Goal: Transaction & Acquisition: Purchase product/service

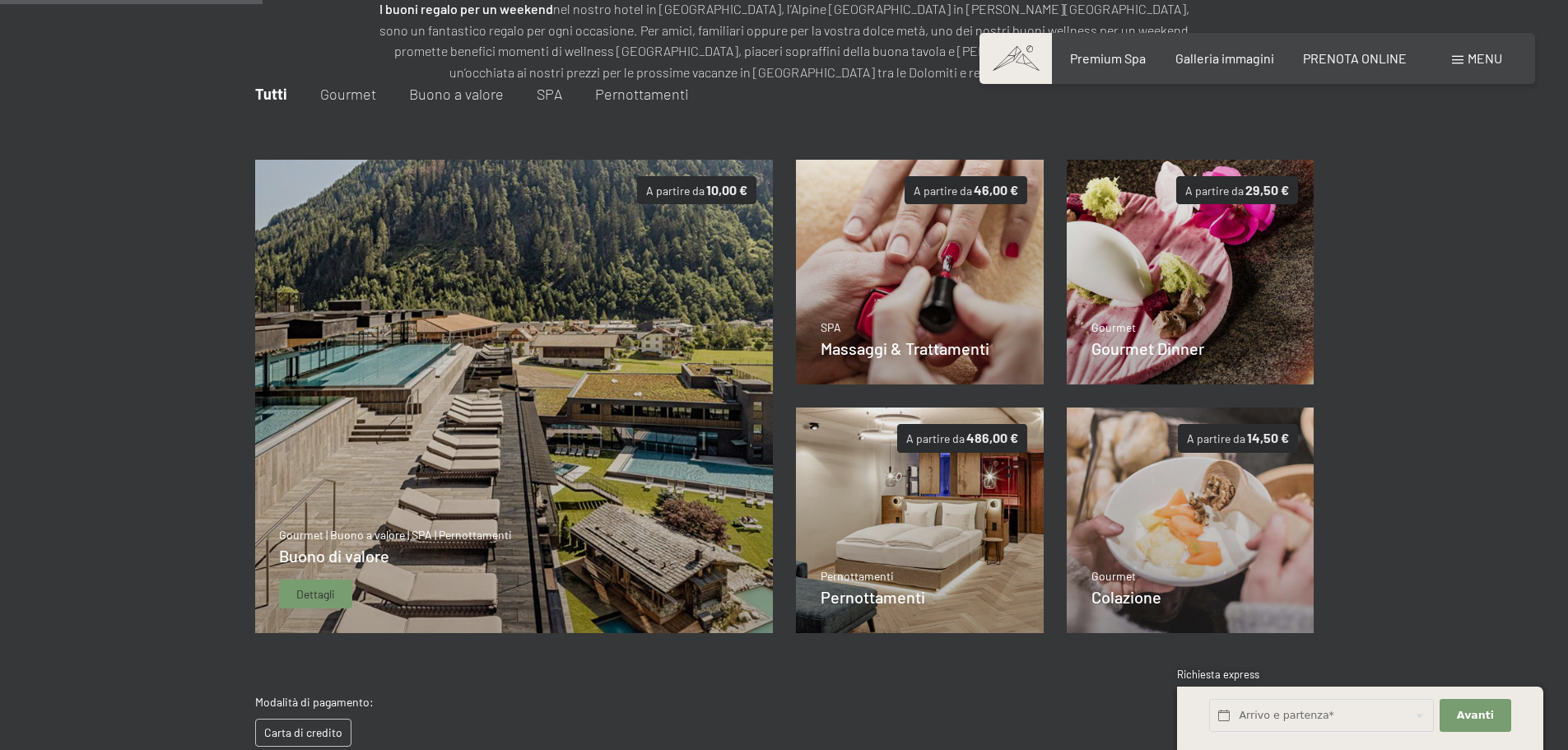
click at [488, 582] on div "Gourmet | Buono a valore | SPA | Pernottamenti Buono di valore Dettagli" at bounding box center [395, 568] width 233 height 82
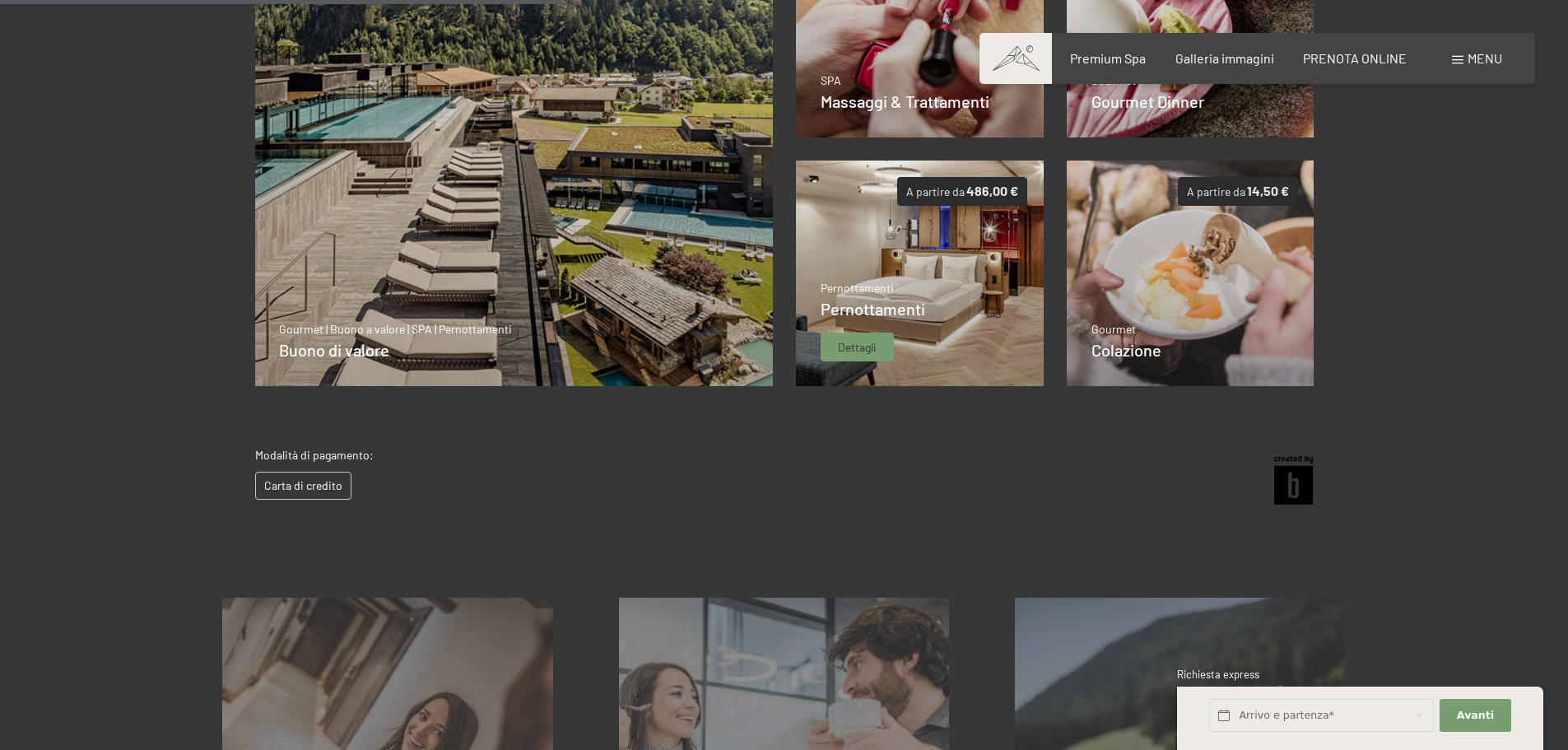
click at [831, 296] on p "Pernottamenti" at bounding box center [872, 288] width 104 height 16
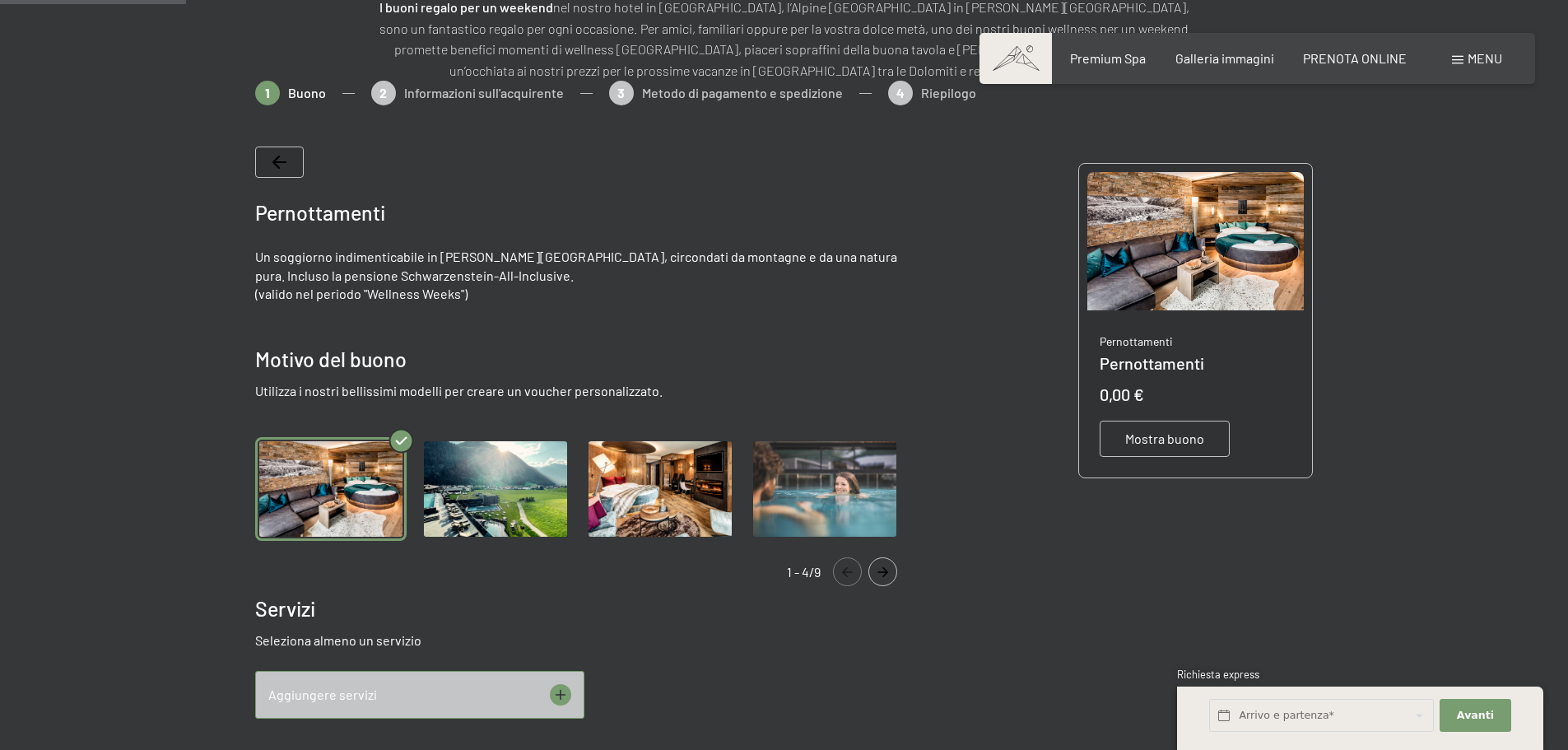
scroll to position [239, 0]
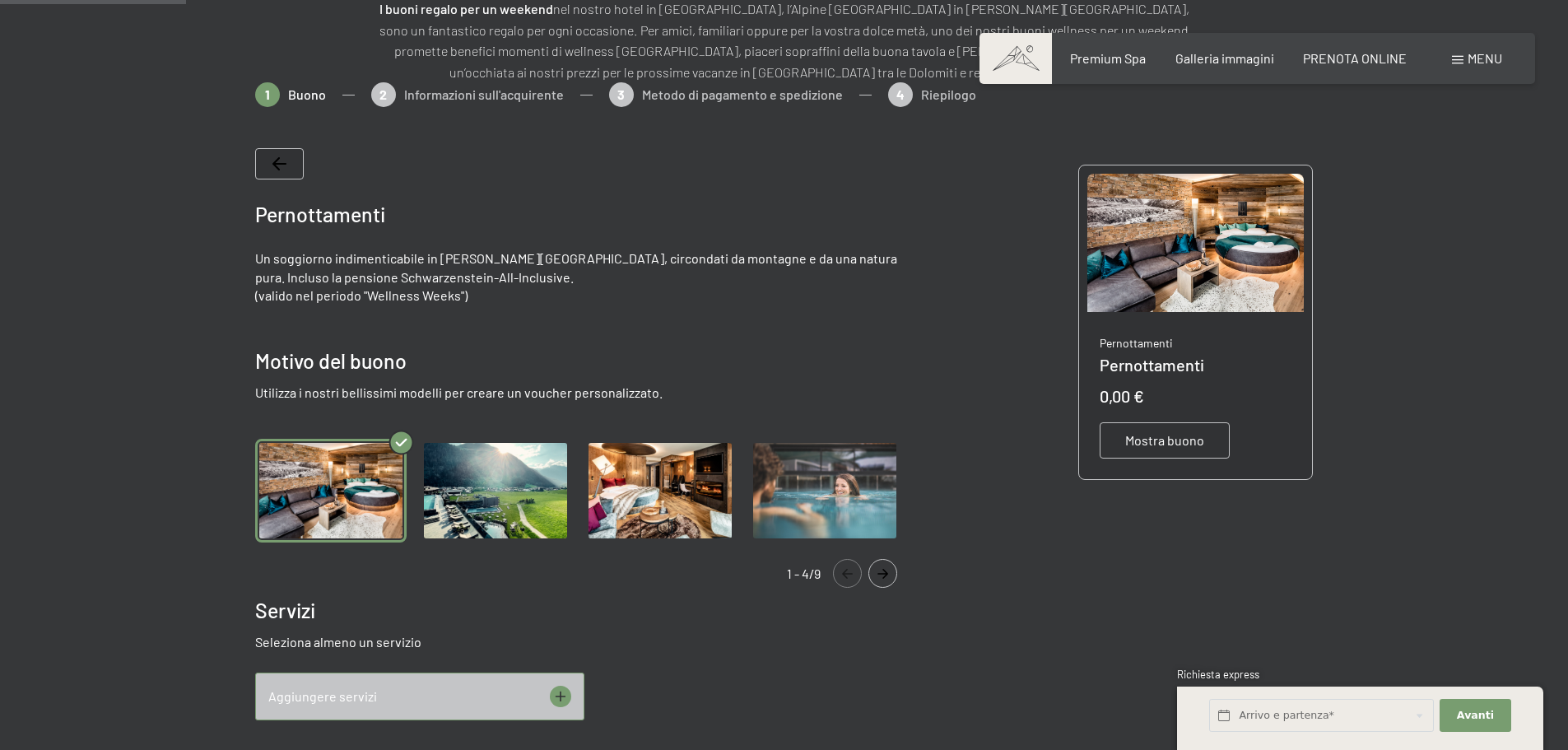
click at [539, 498] on img "Gallery" at bounding box center [495, 490] width 151 height 104
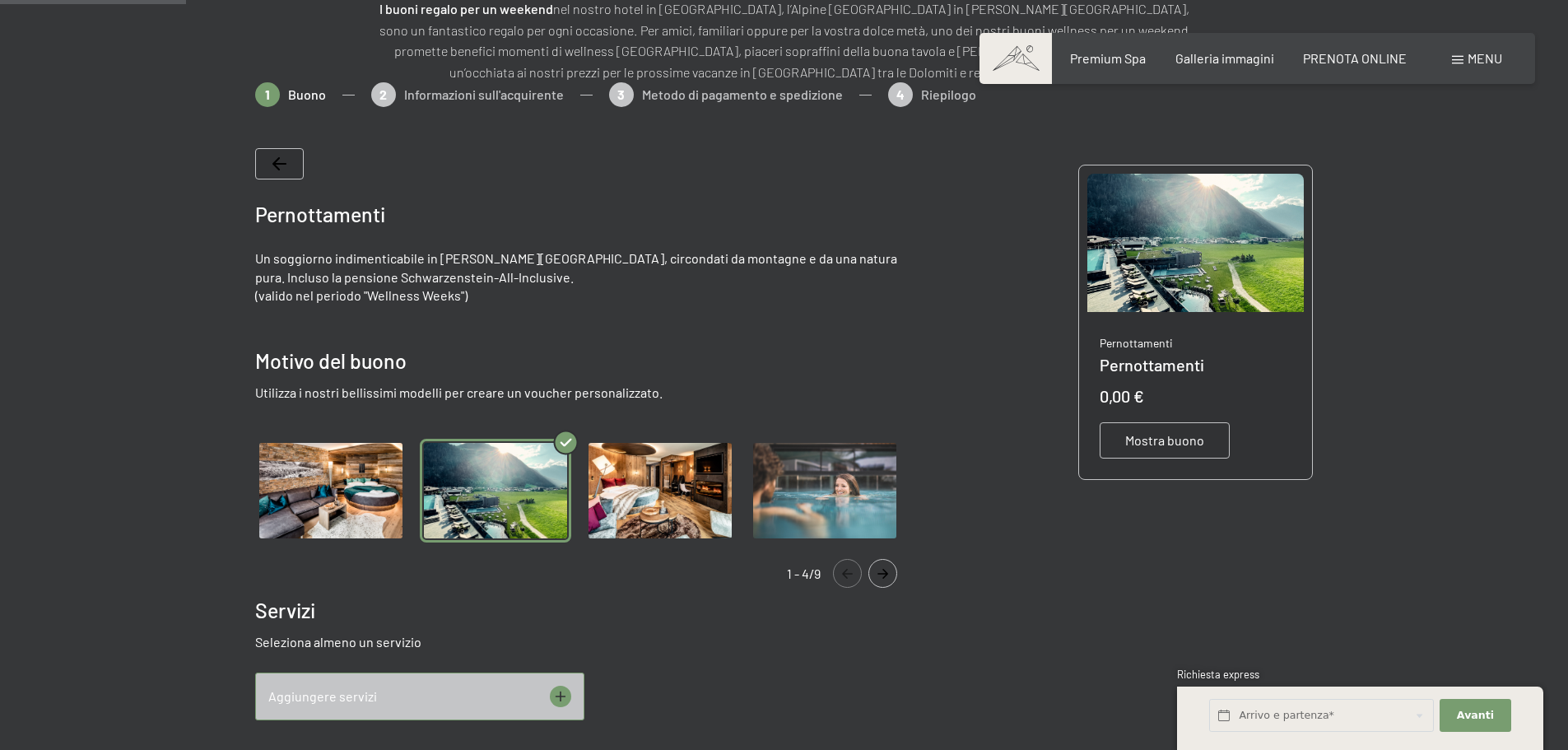
click at [620, 501] on img "Gallery" at bounding box center [659, 490] width 151 height 104
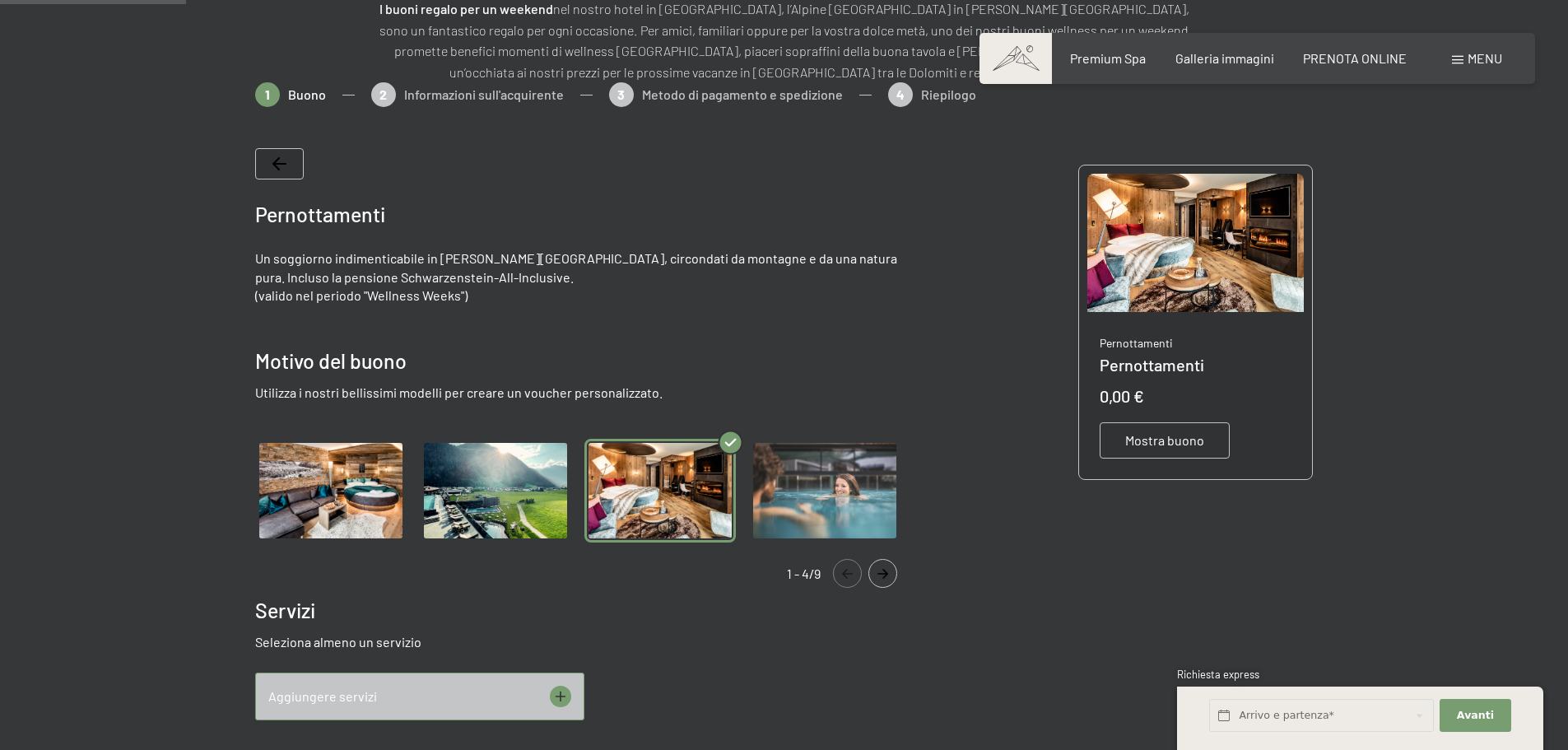
click at [468, 503] on img "Gallery" at bounding box center [495, 490] width 151 height 104
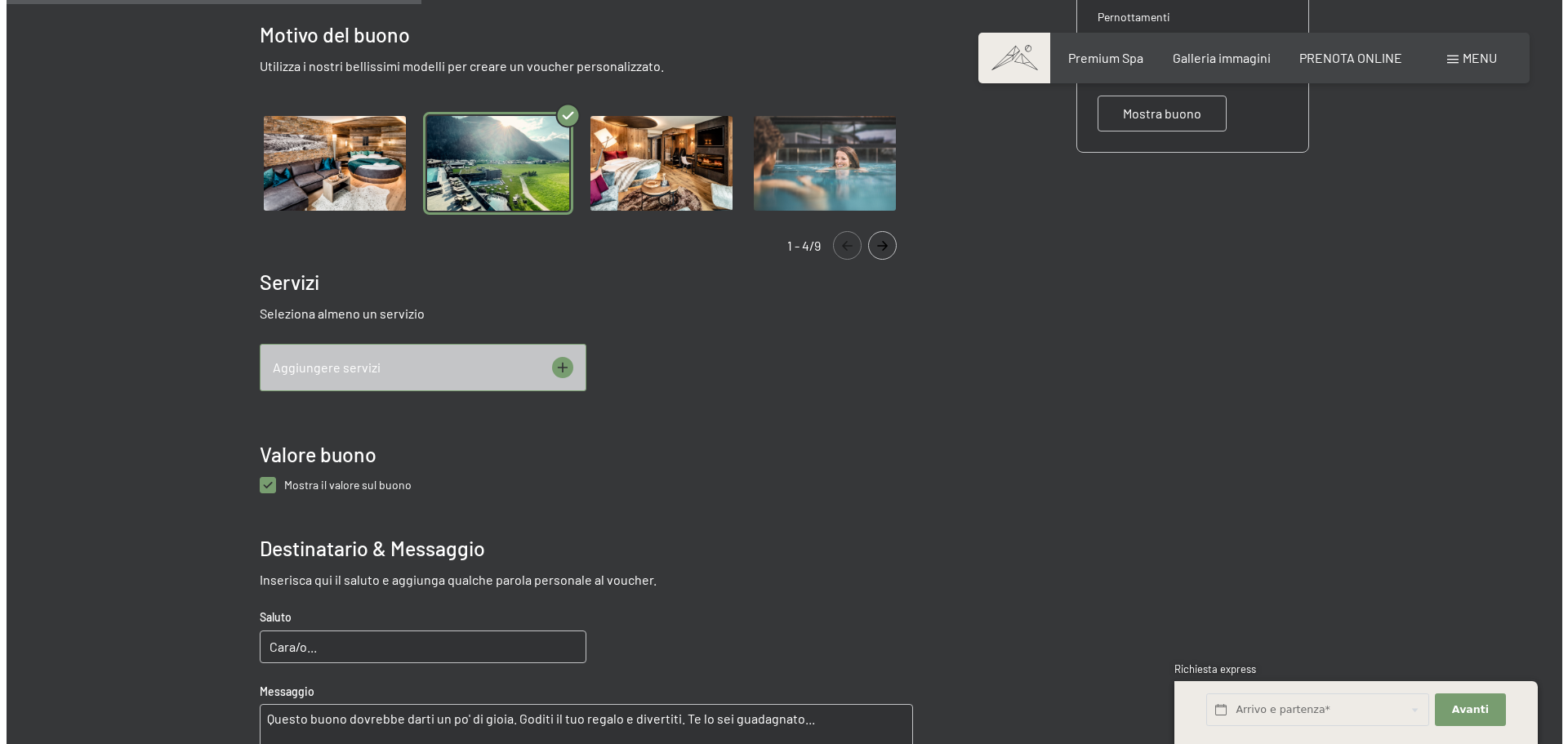
scroll to position [563, 0]
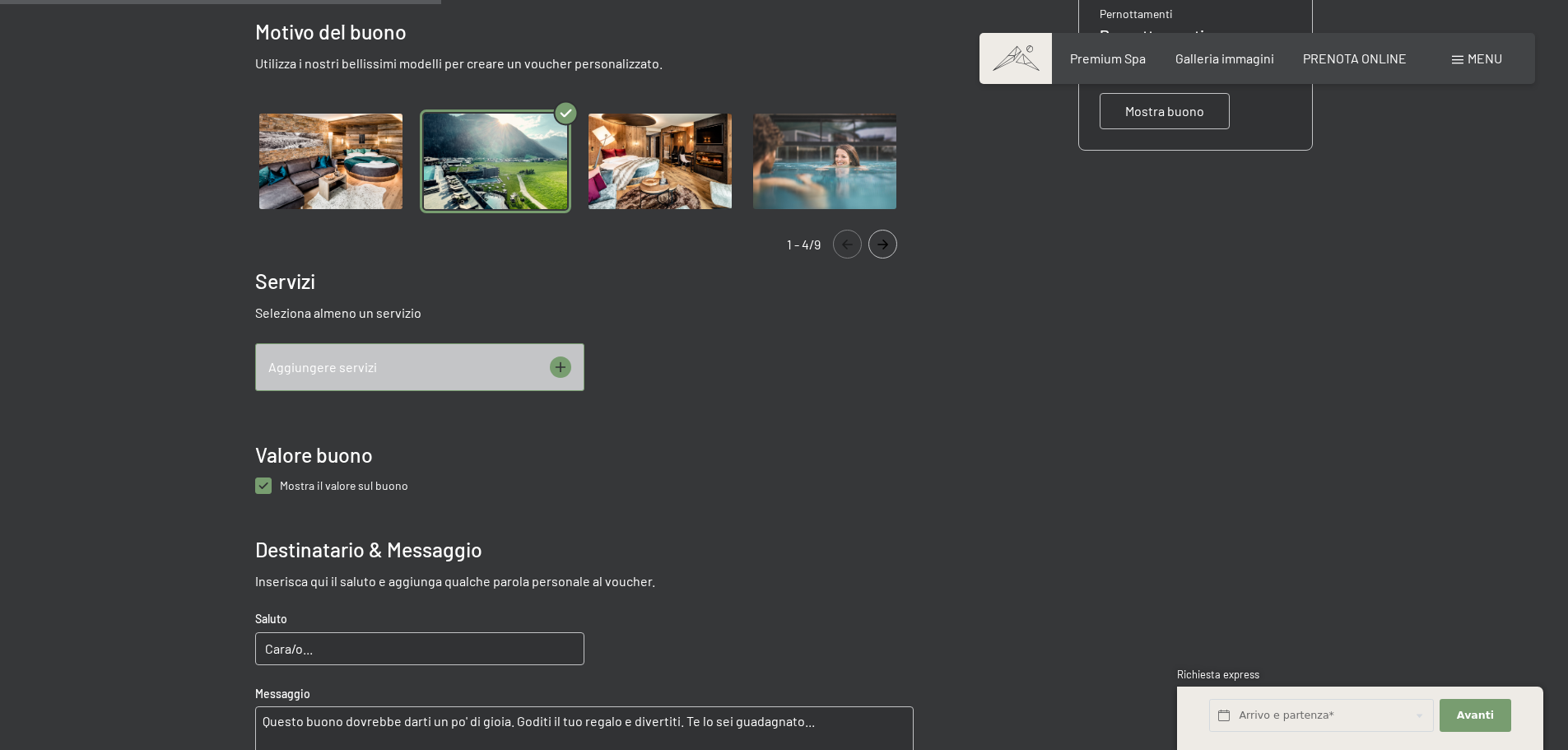
click at [435, 366] on div "Aggiungere servizi" at bounding box center [419, 367] width 329 height 48
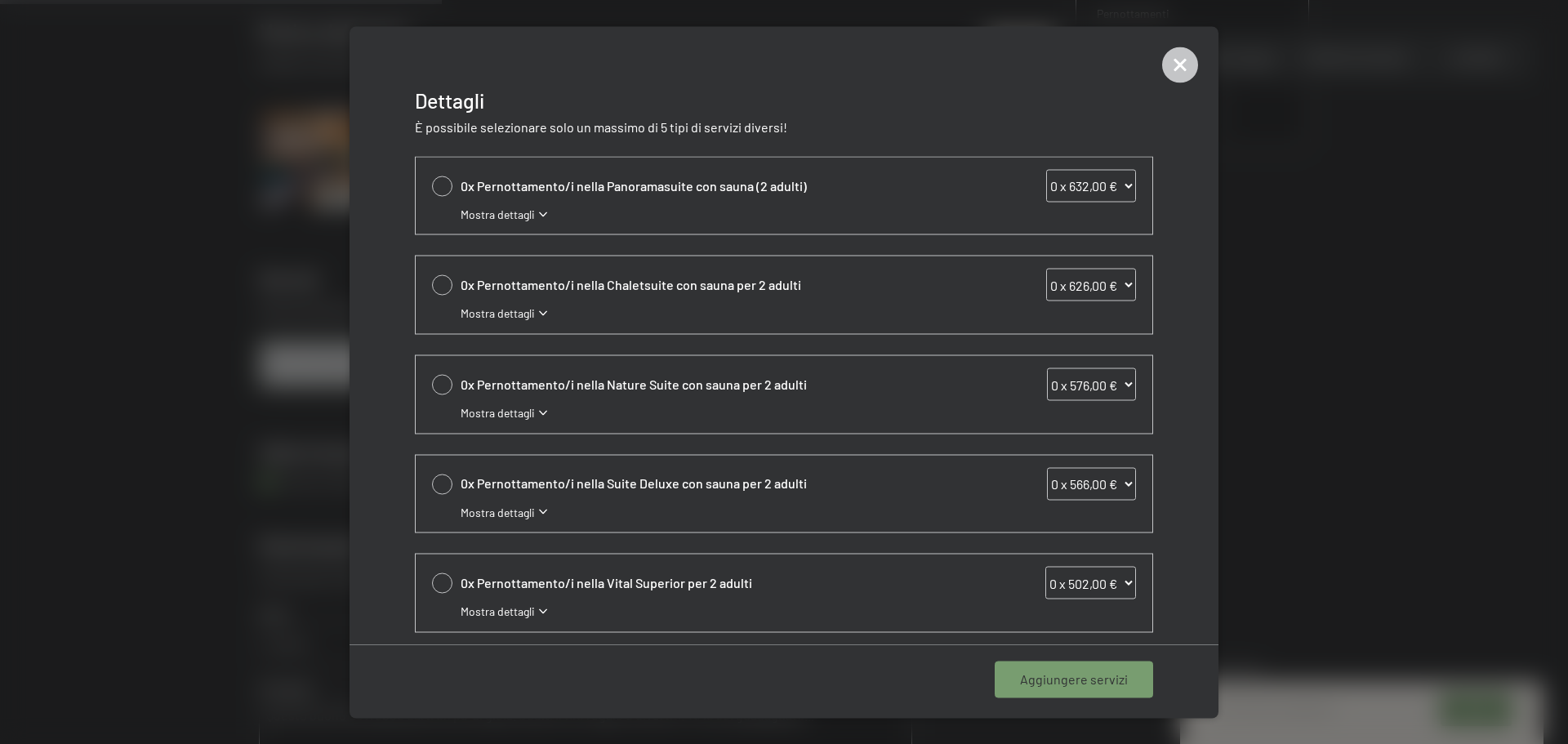
click at [525, 221] on span "Mostra dettagli" at bounding box center [498, 214] width 75 height 16
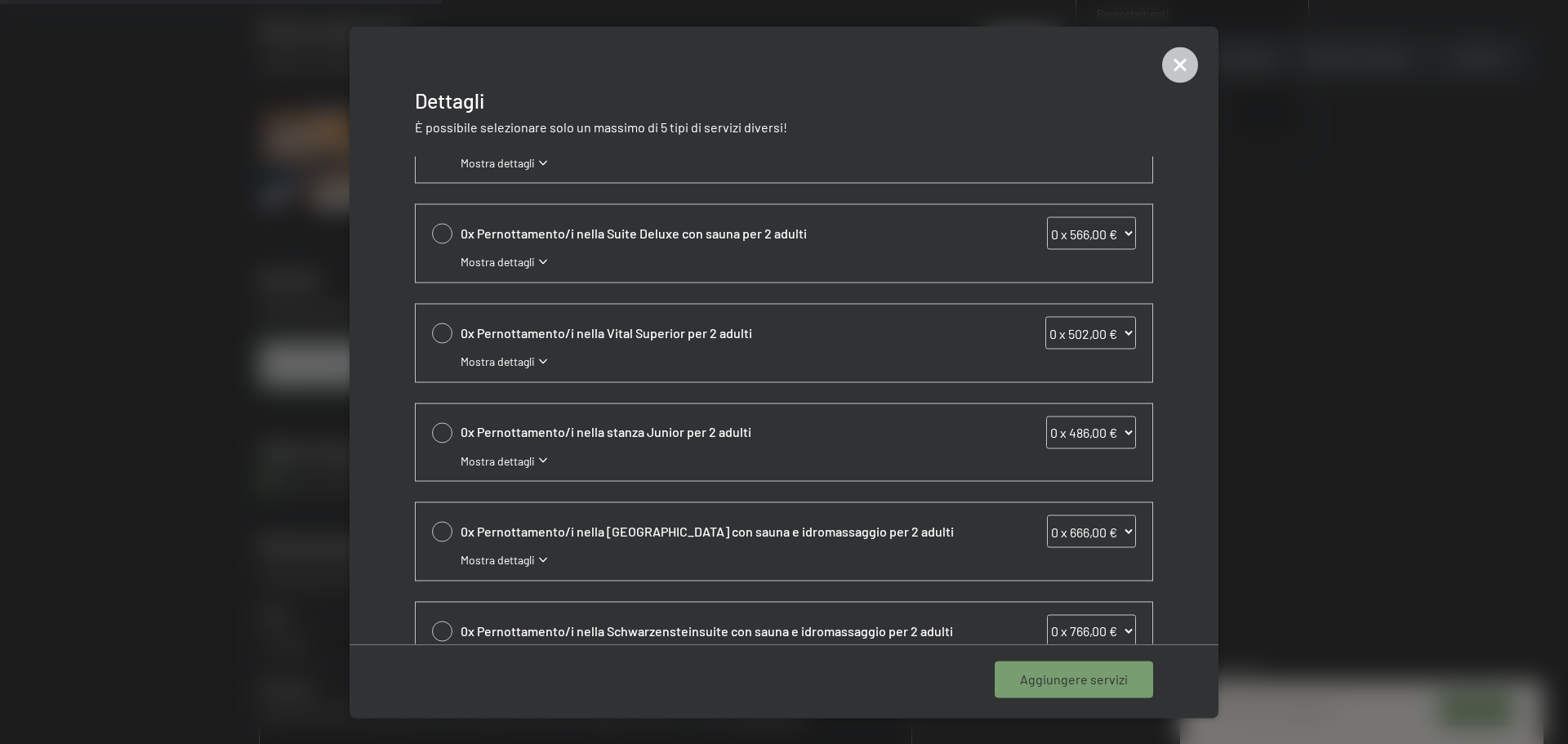
scroll to position [408, 0]
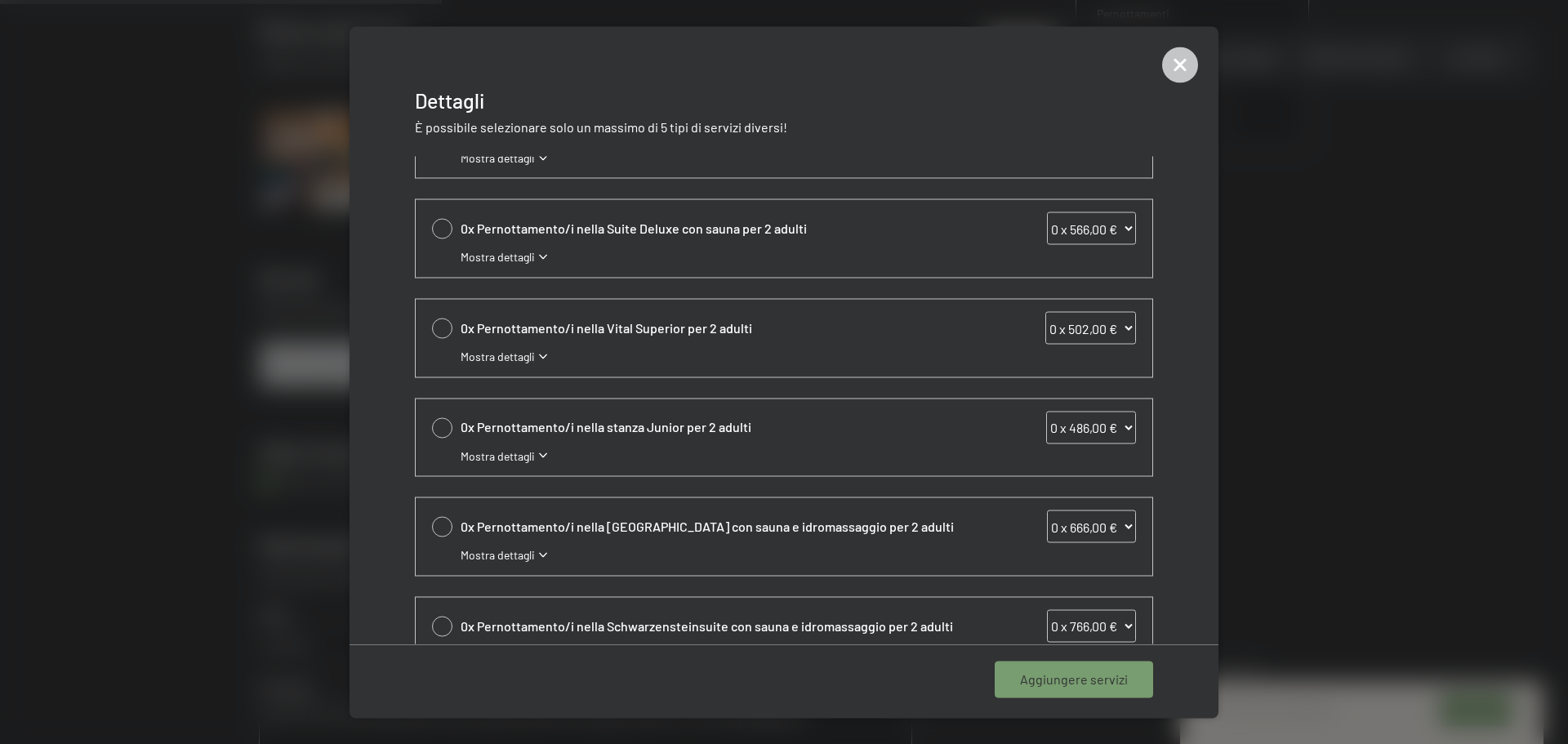
click at [523, 356] on span "Mostra dettagli" at bounding box center [498, 357] width 75 height 16
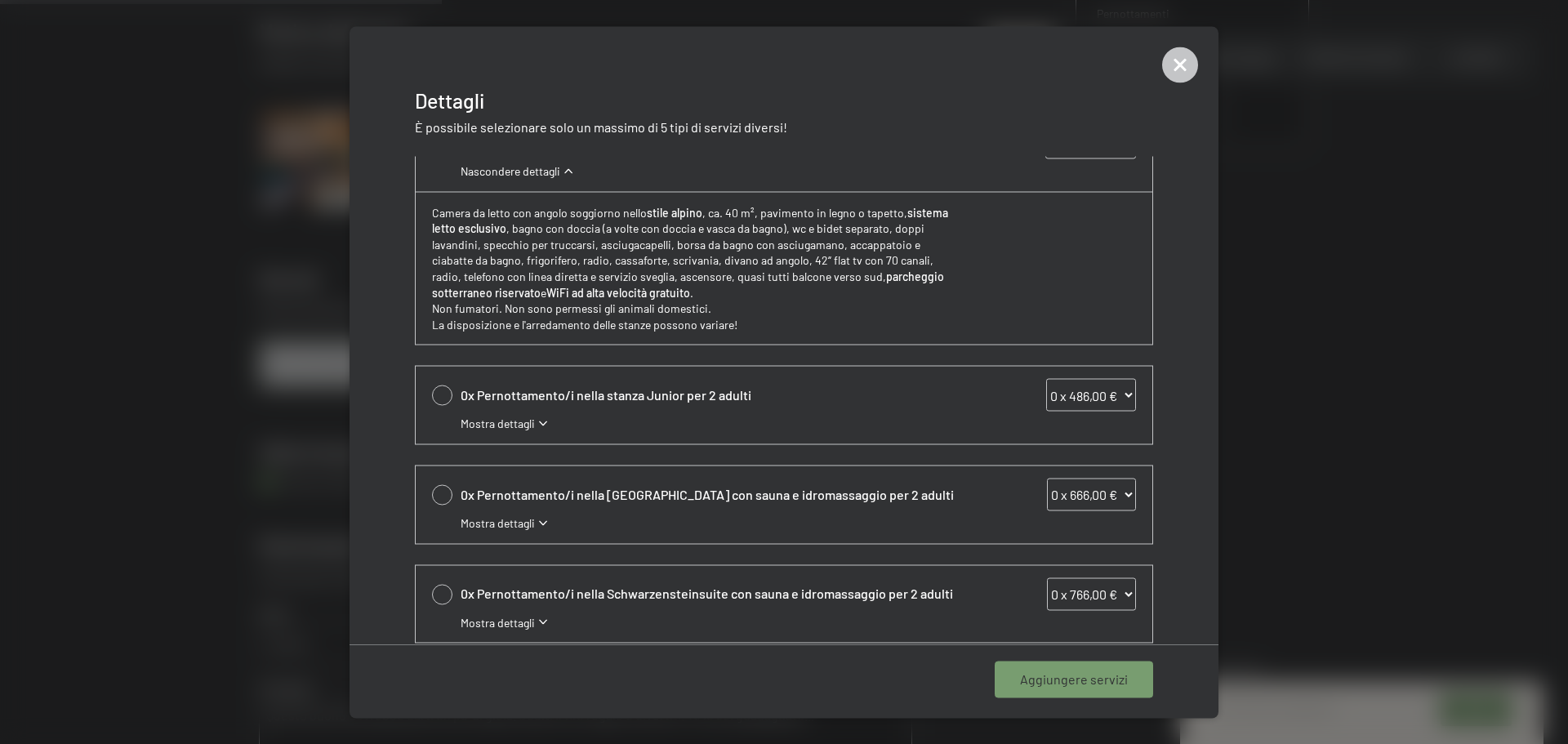
scroll to position [613, 0]
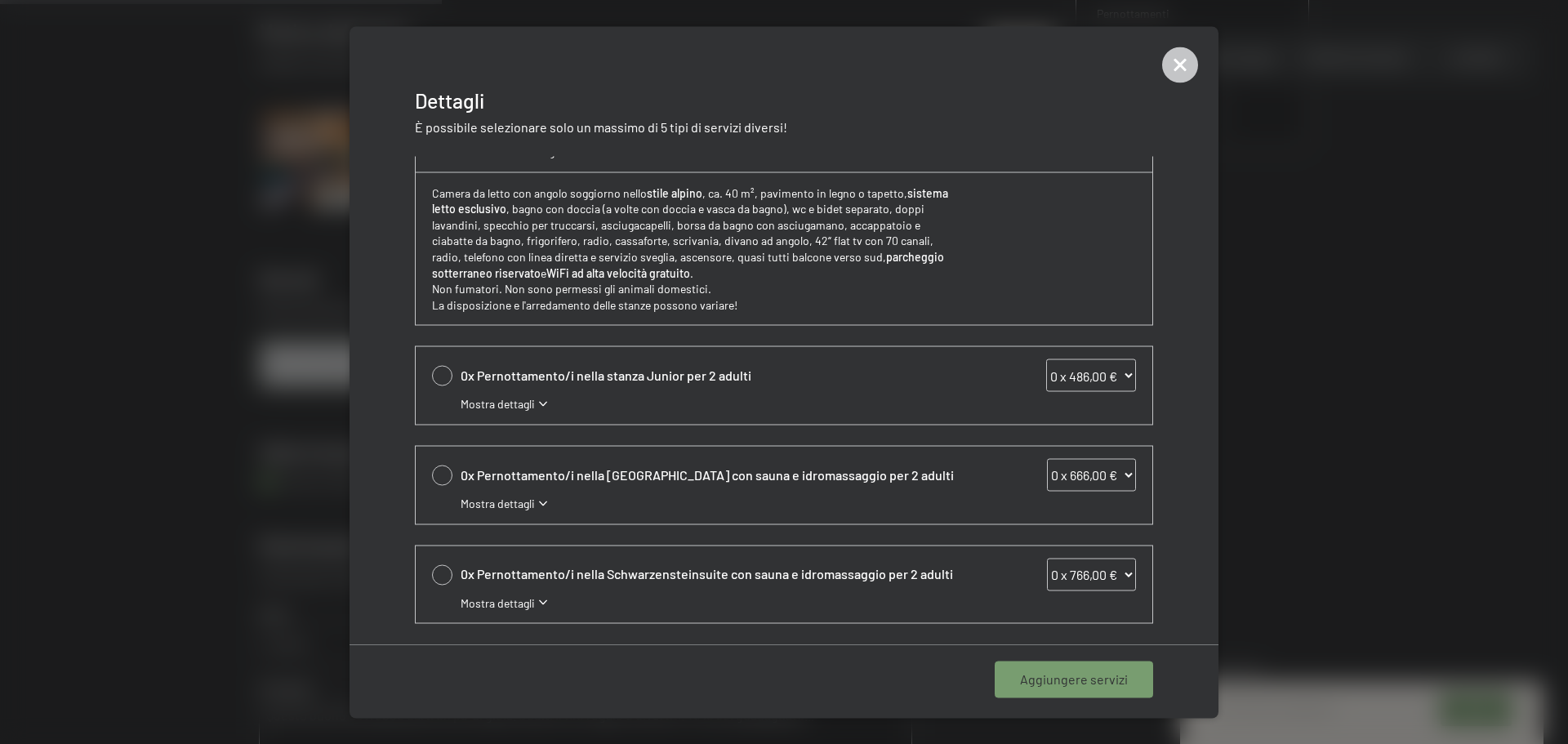
click at [523, 402] on span "Mostra dettagli" at bounding box center [498, 404] width 75 height 16
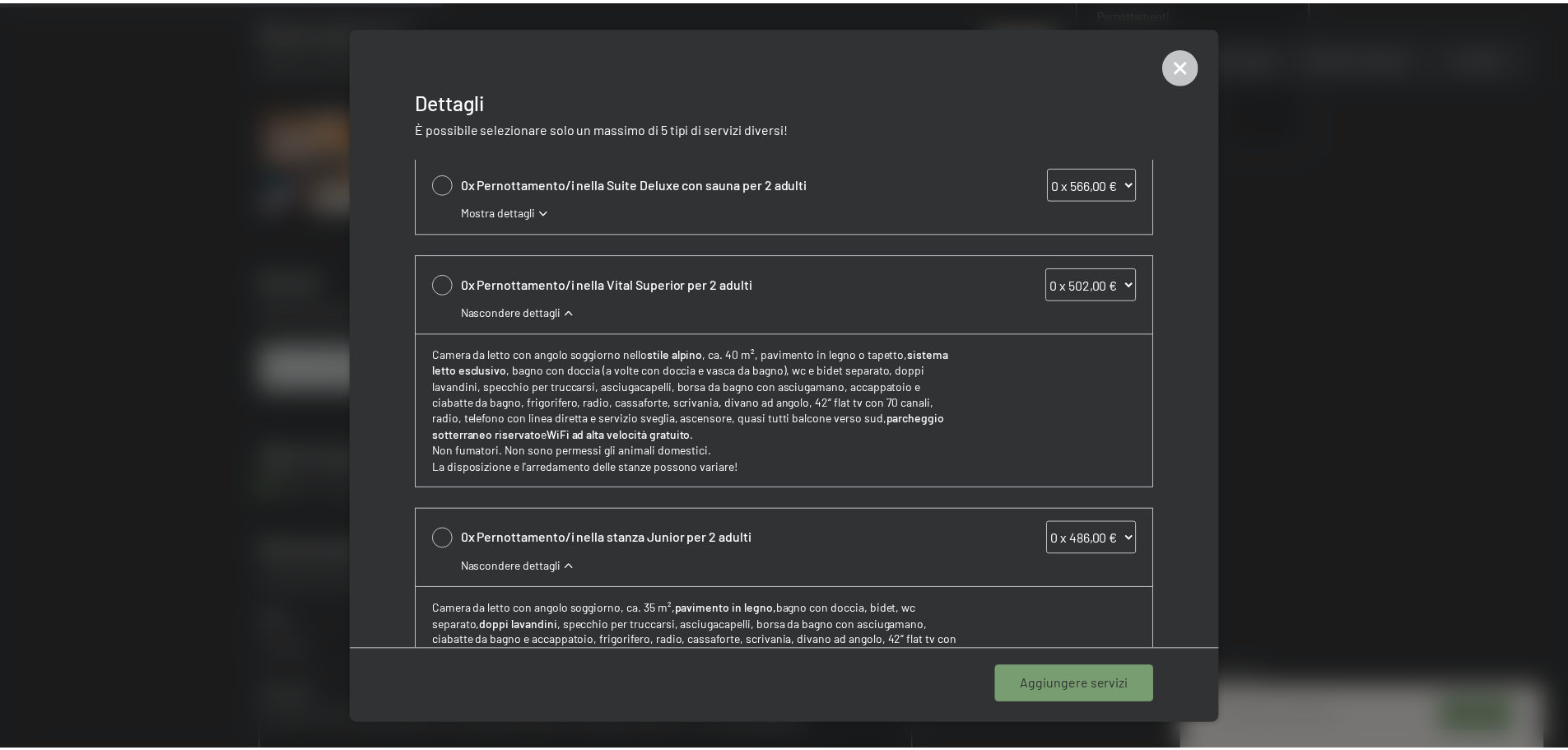
scroll to position [454, 0]
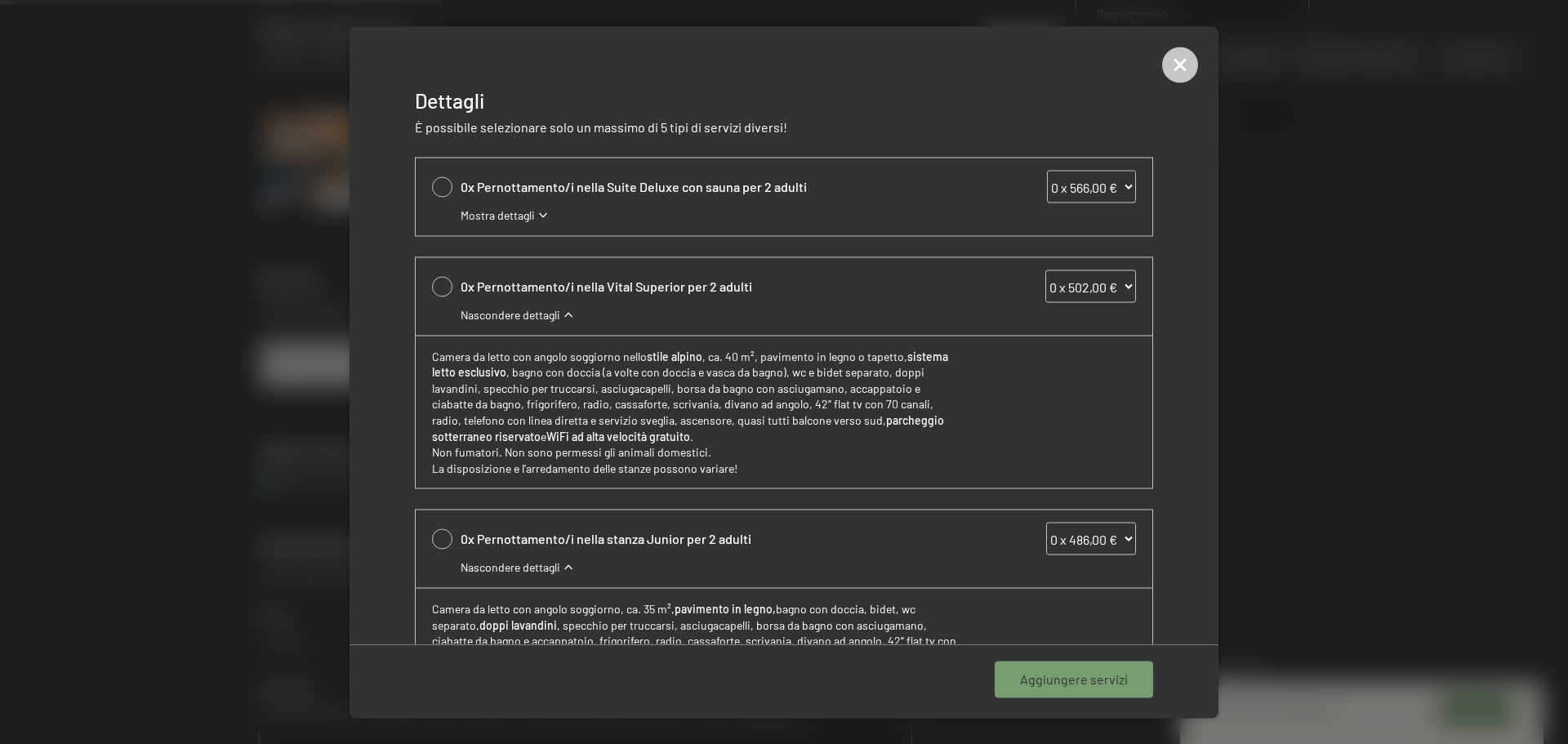
click at [441, 292] on div at bounding box center [442, 287] width 21 height 21
select select "1"
click at [1045, 672] on span "Aggiungere 1 servizio" at bounding box center [1067, 679] width 122 height 18
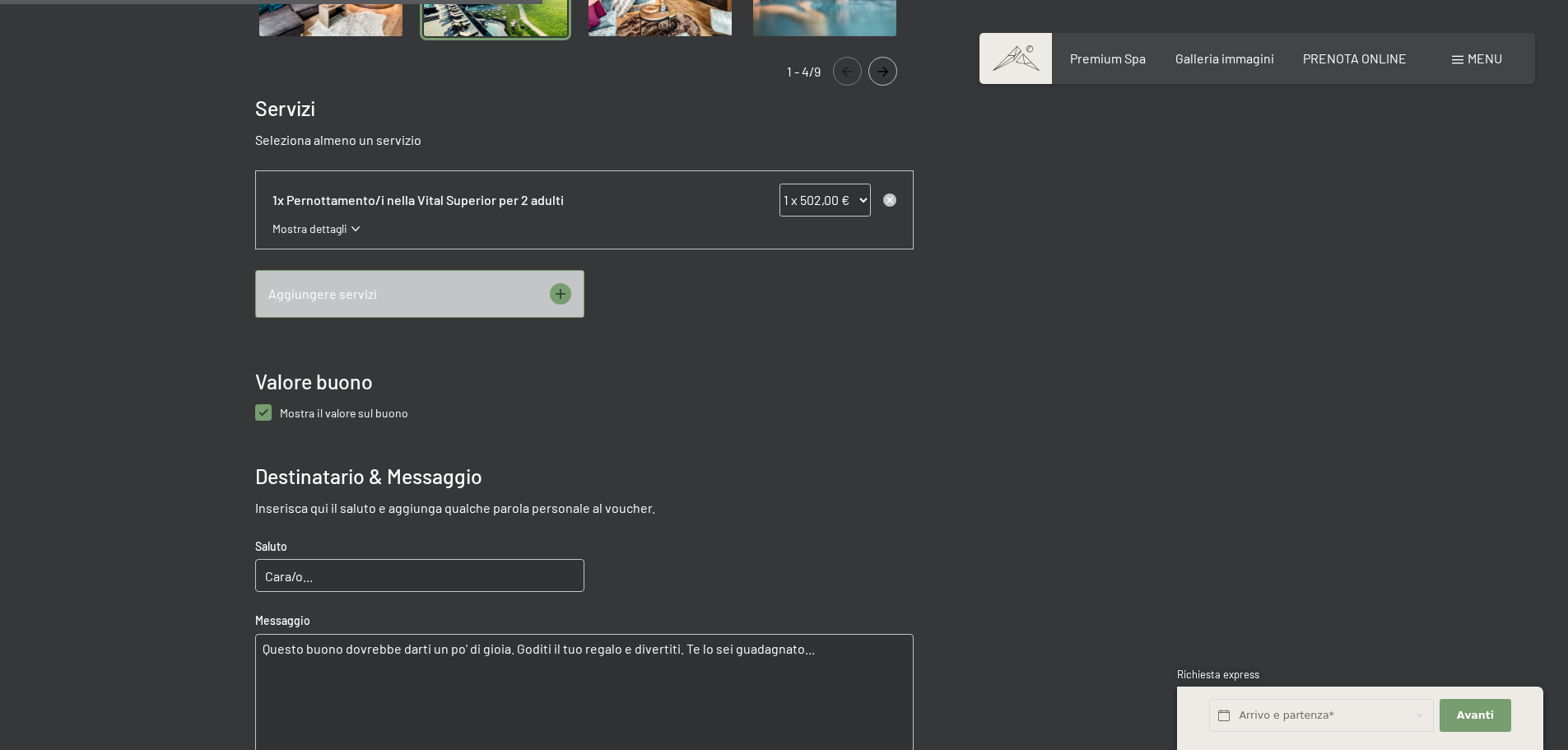
scroll to position [733, 0]
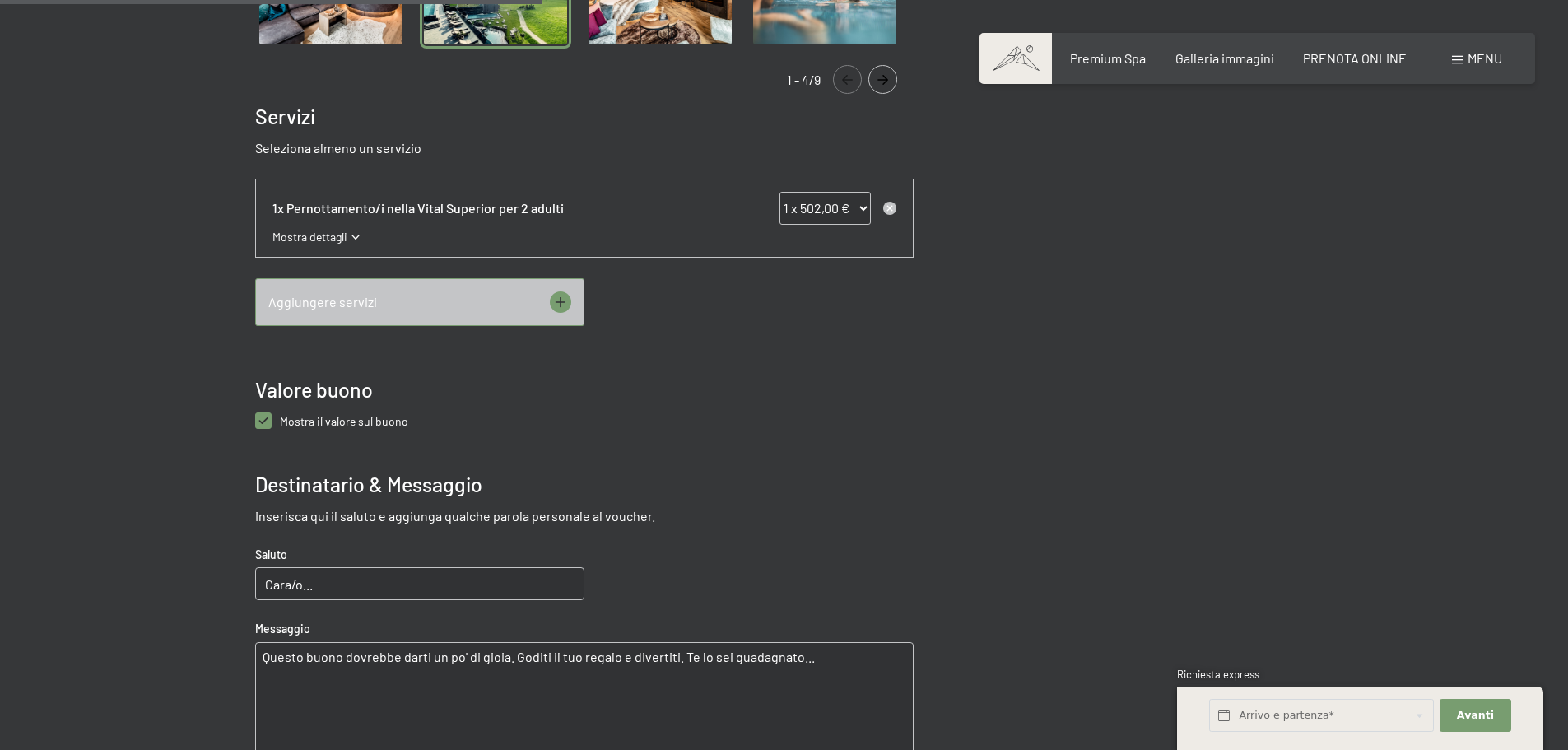
click at [807, 202] on select "0 x 502,00 € 1 x 502,00 € 2 x 502,00 € 3 x 502,00 € 4 x 502,00 € 5 x 502,00 € 6…" at bounding box center [825, 208] width 91 height 33
click at [282, 240] on span "Mostra dettagli" at bounding box center [310, 237] width 75 height 16
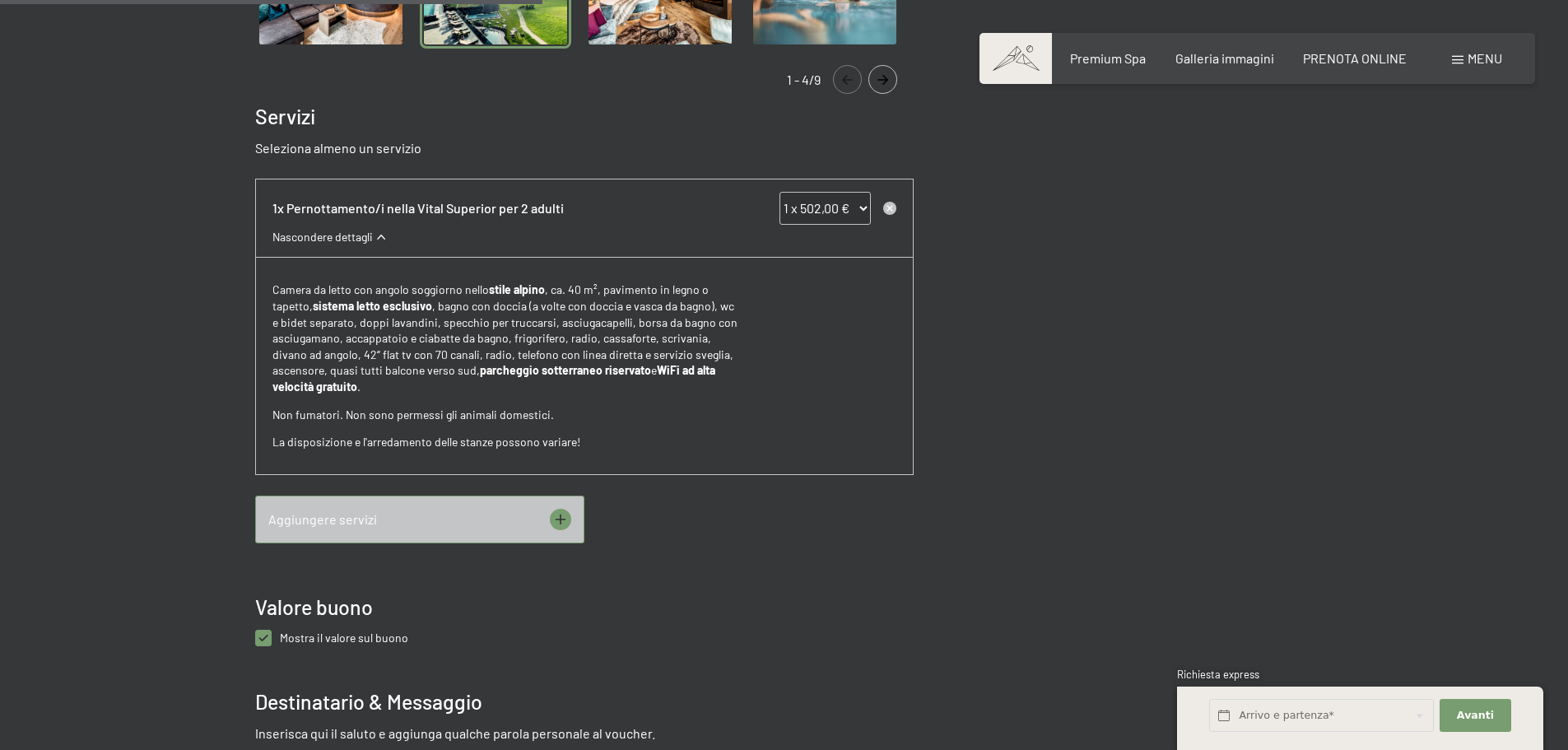
drag, startPoint x: 1240, startPoint y: 217, endPoint x: 1225, endPoint y: 221, distance: 15.5
click at [1239, 217] on div "Pernottamenti Un soggiorno indimenticabile in Valle Aurina, circondati da monta…" at bounding box center [784, 368] width 1059 height 1476
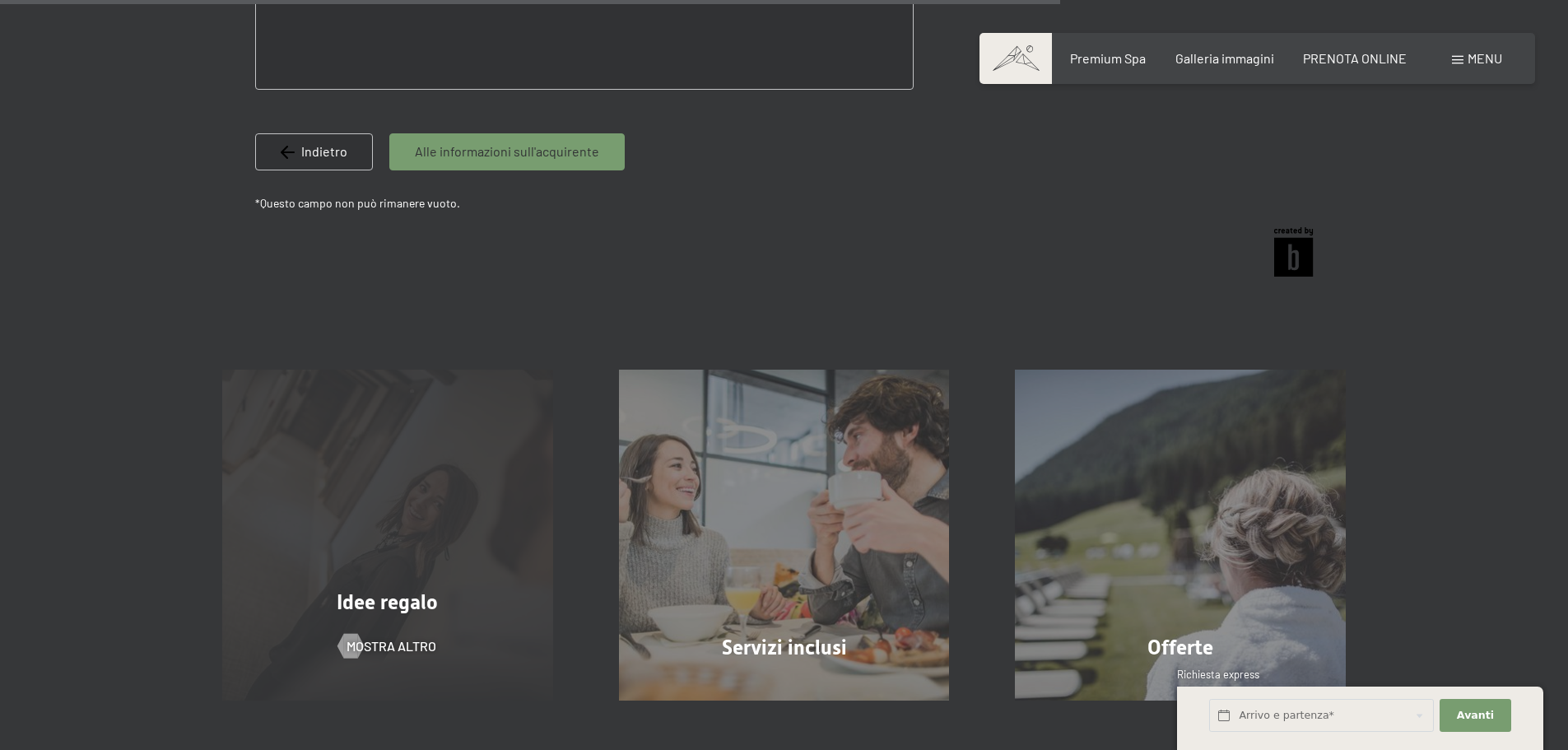
scroll to position [1638, 0]
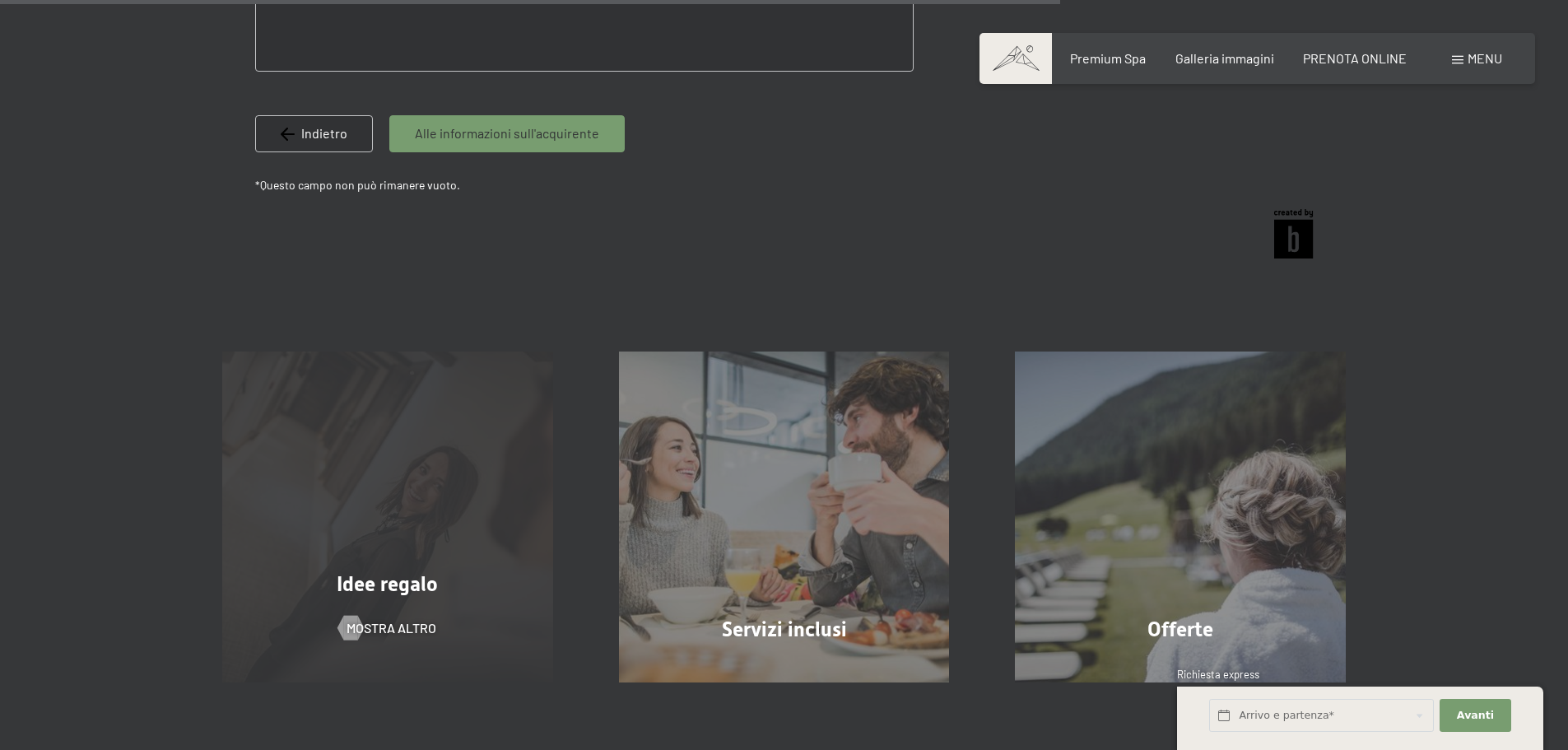
click at [456, 489] on div "Idee regalo mostra altro" at bounding box center [388, 516] width 397 height 331
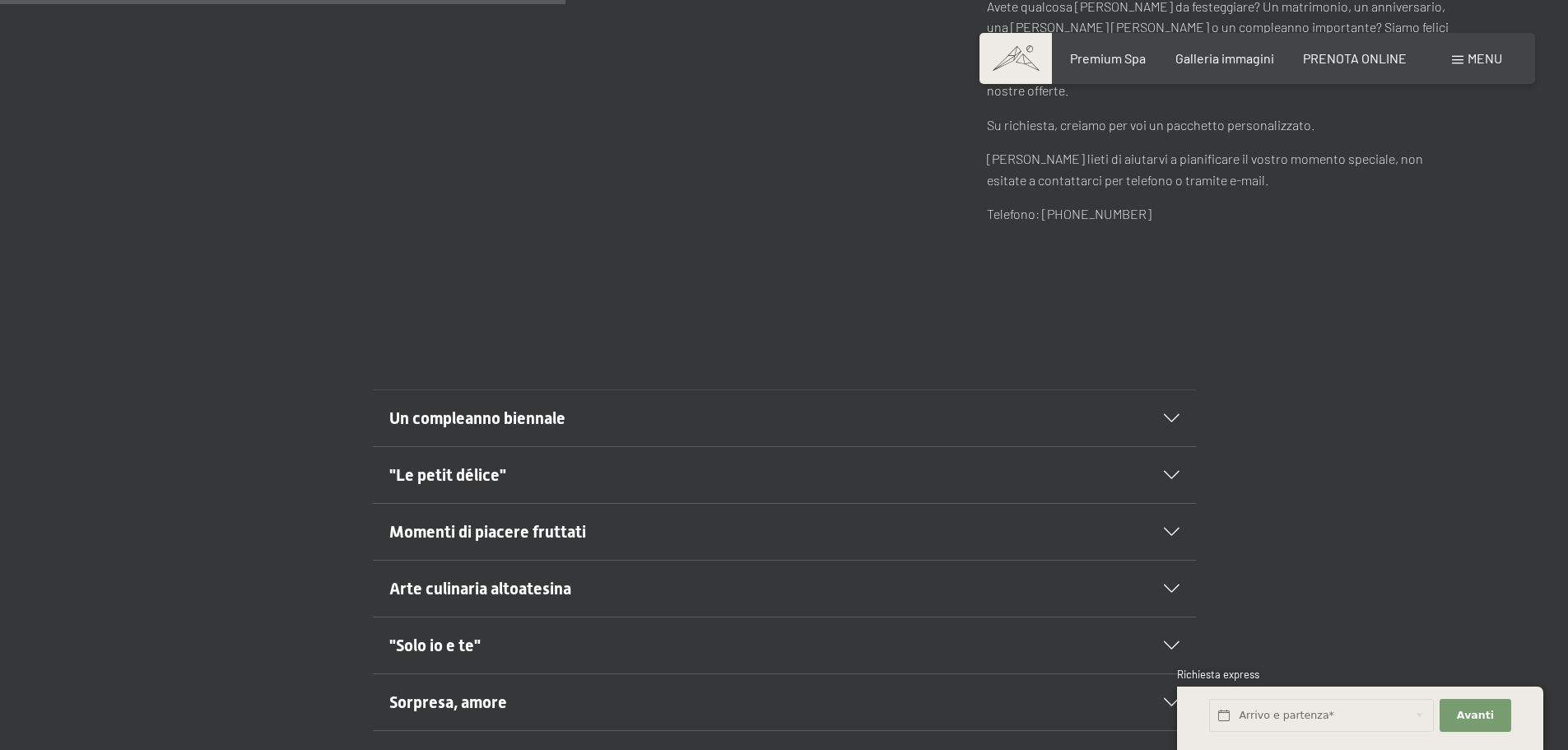
scroll to position [741, 0]
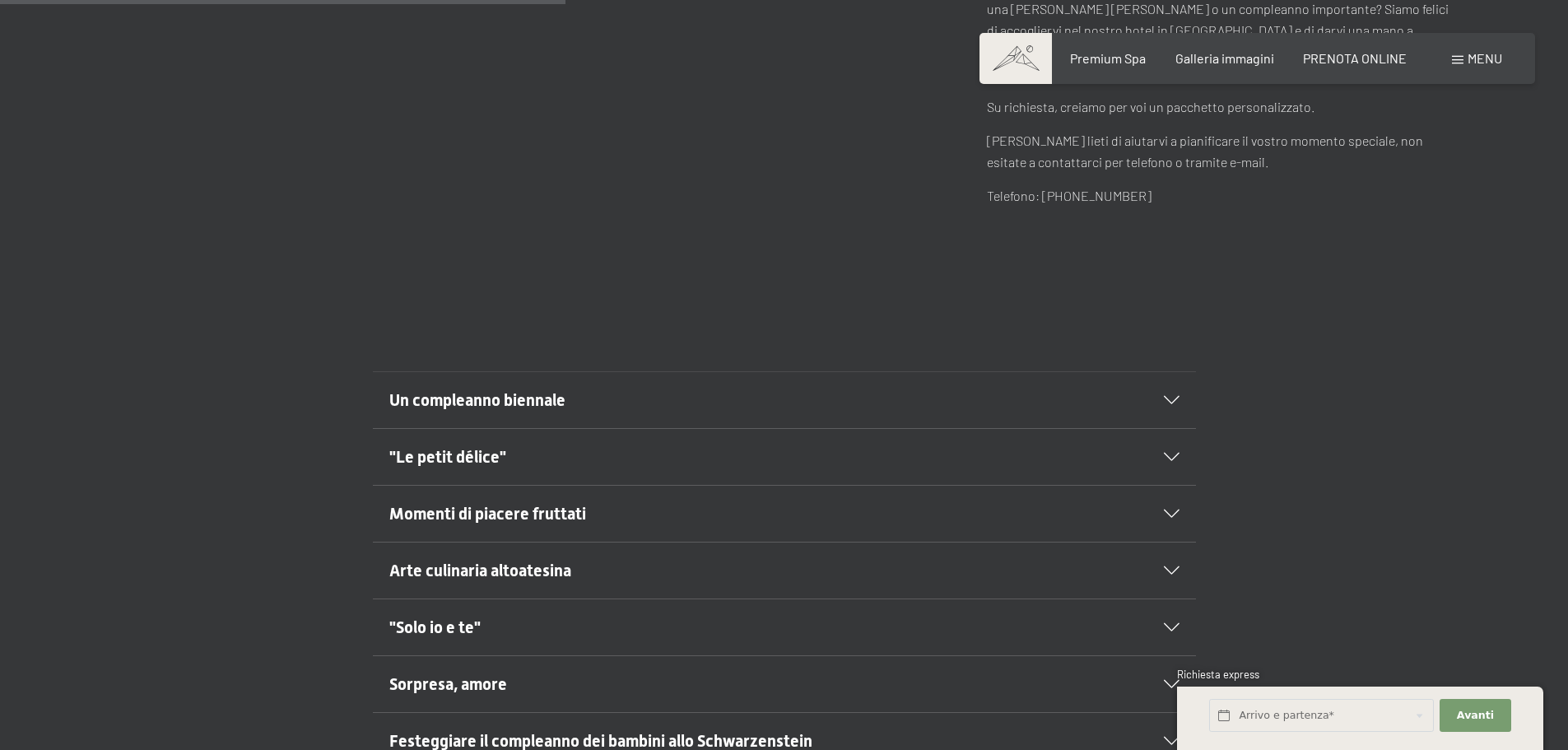
click at [707, 390] on h2 "Un compleanno biennale" at bounding box center [745, 399] width 711 height 23
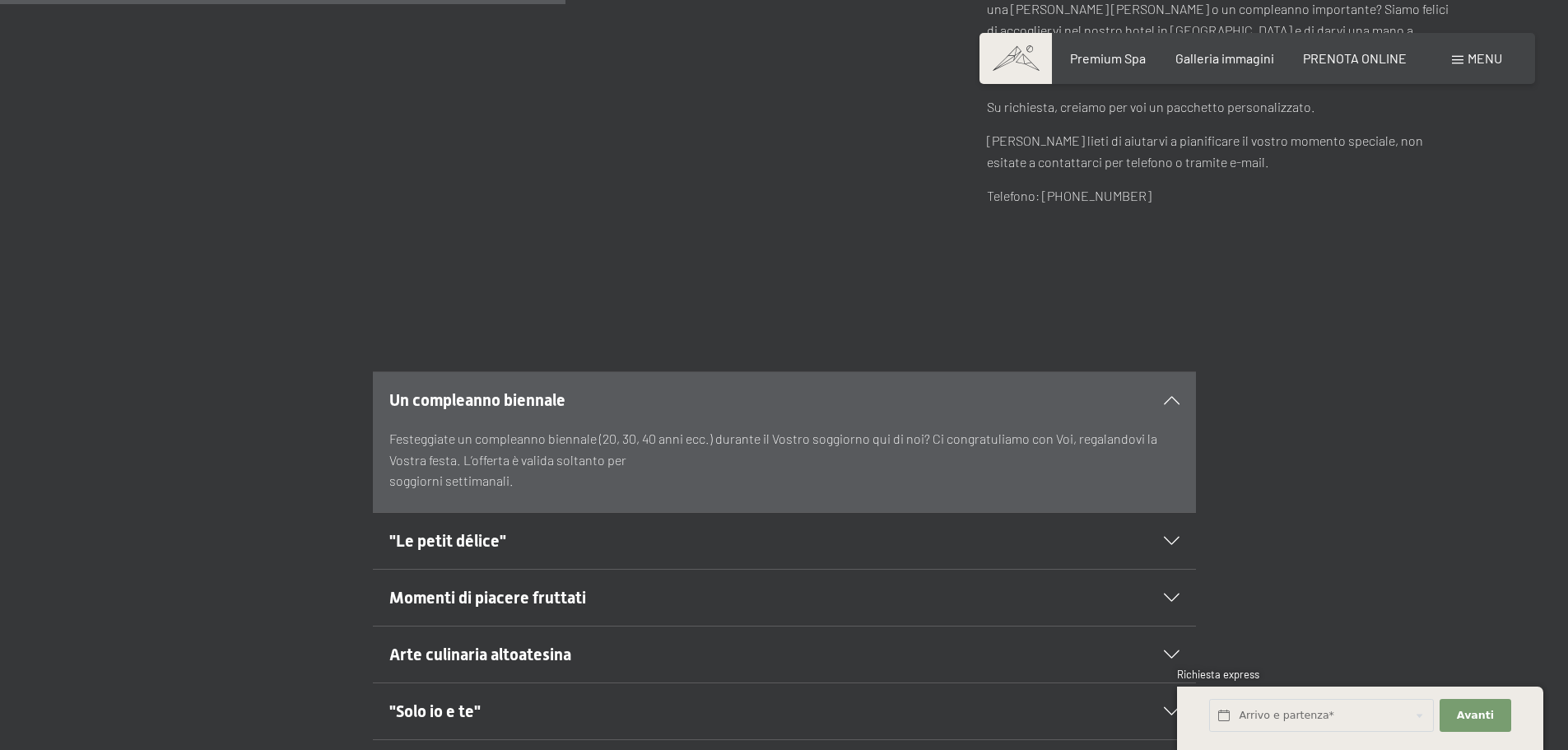
click at [843, 438] on p "Festeggiate un compleanno biennale (20, 30, 40 anni ecc.) durante il Vostro sog…" at bounding box center [784, 460] width 790 height 63
click at [514, 390] on span "Un compleanno biennale" at bounding box center [477, 400] width 176 height 20
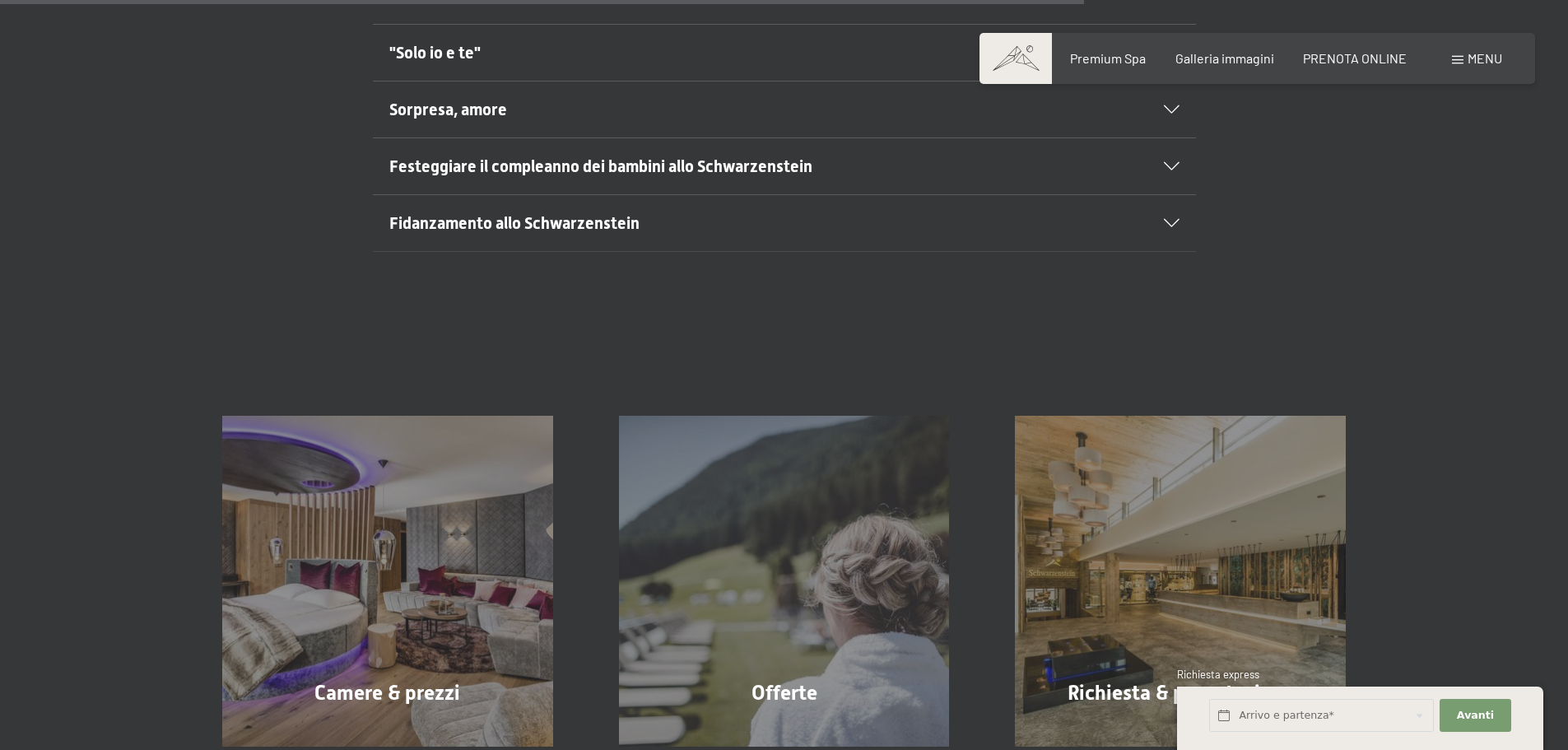
scroll to position [1482, 0]
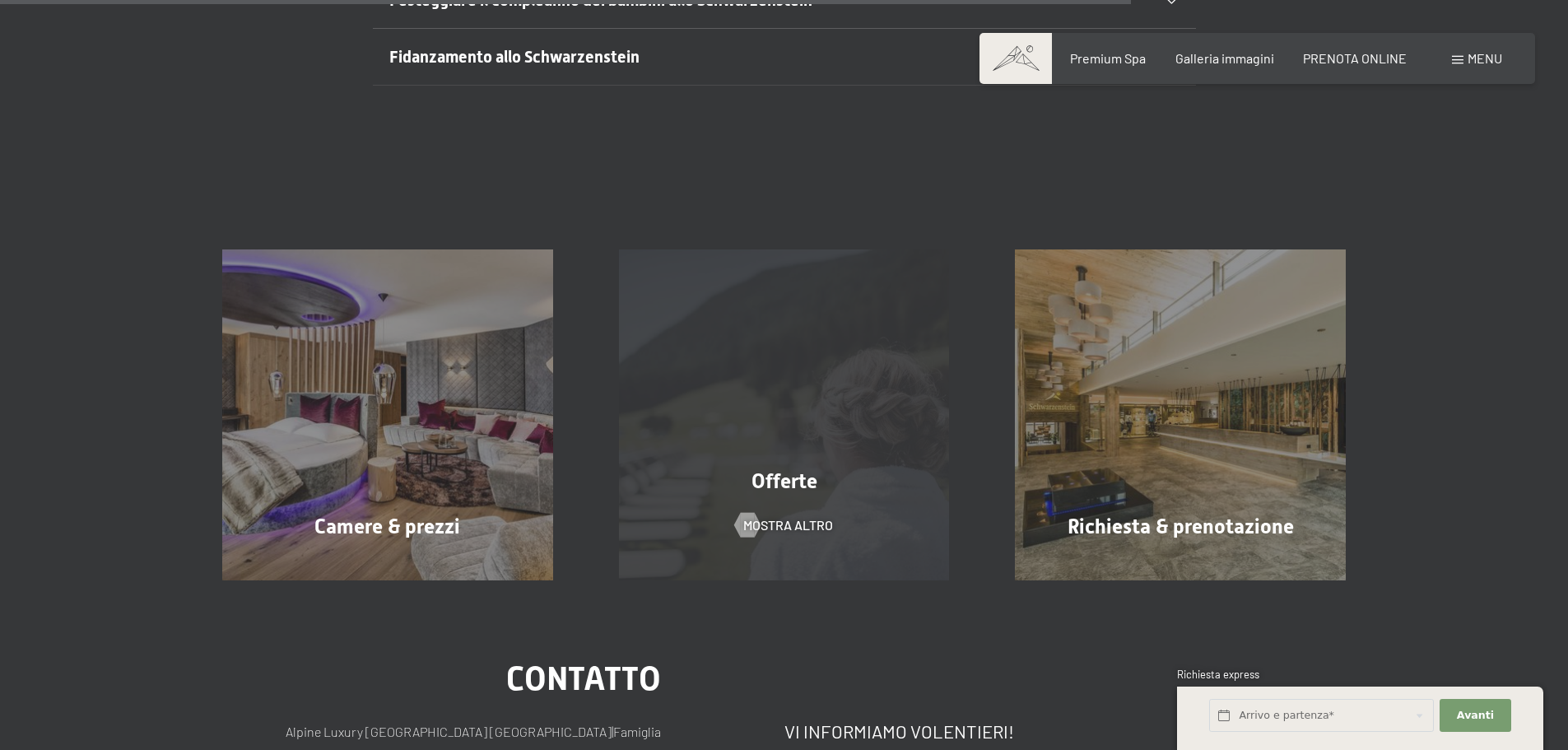
click at [740, 409] on div "Offerte mostra altro" at bounding box center [784, 414] width 397 height 331
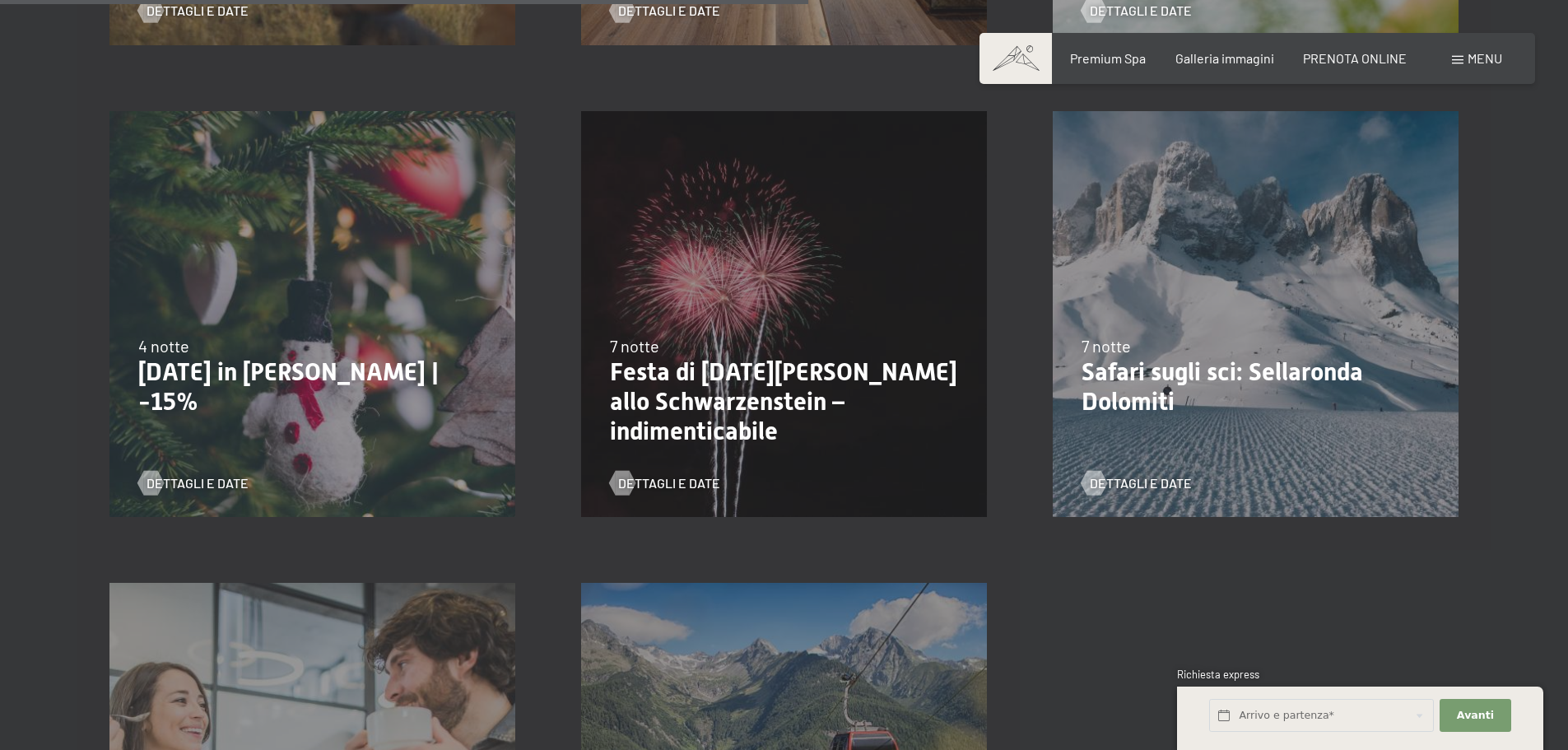
scroll to position [1646, 0]
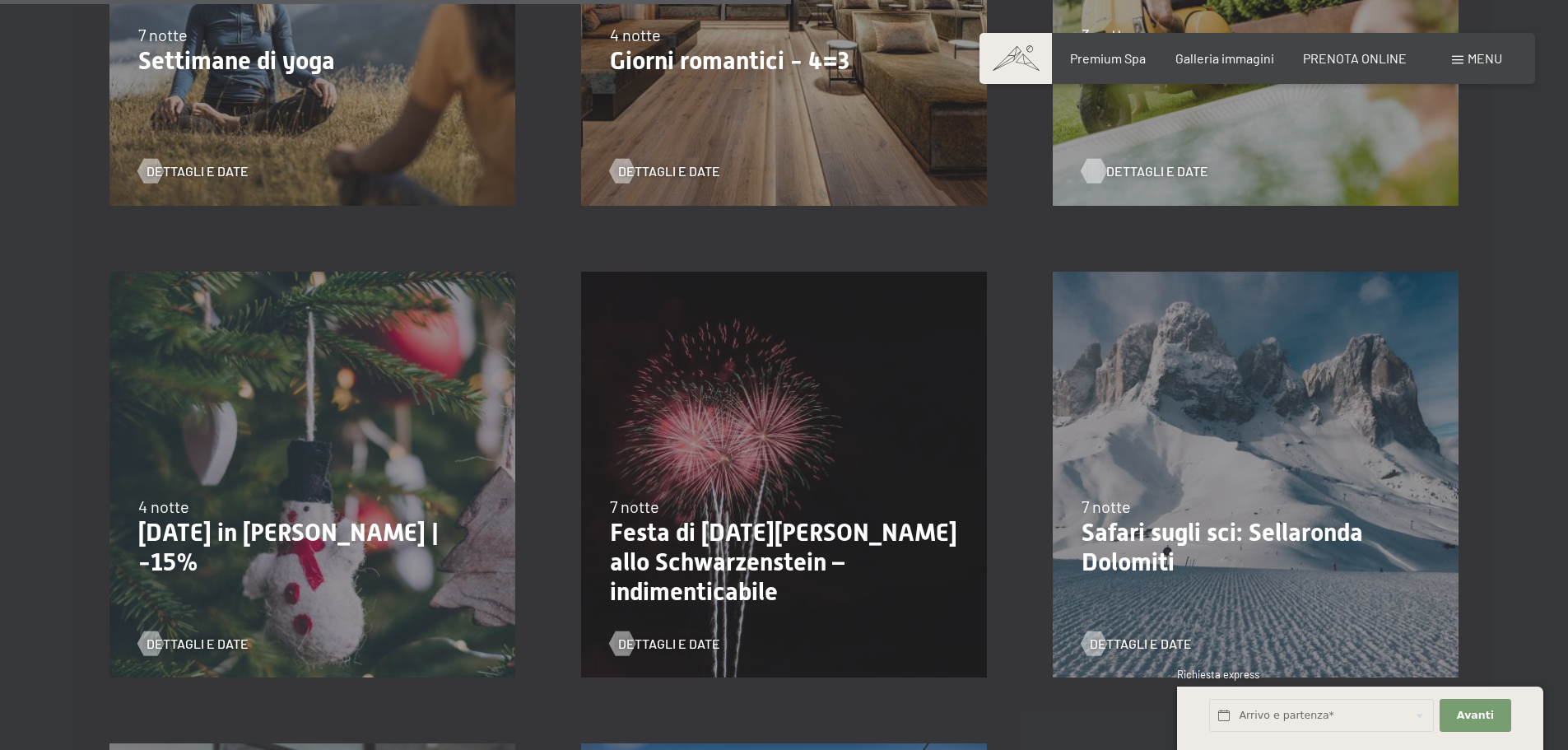
drag, startPoint x: 1201, startPoint y: 176, endPoint x: 1153, endPoint y: 179, distance: 48.1
click at [1199, 175] on div "Dettagli e Date" at bounding box center [1249, 159] width 336 height 43
click at [1138, 169] on span "Dettagli e Date" at bounding box center [1157, 171] width 102 height 18
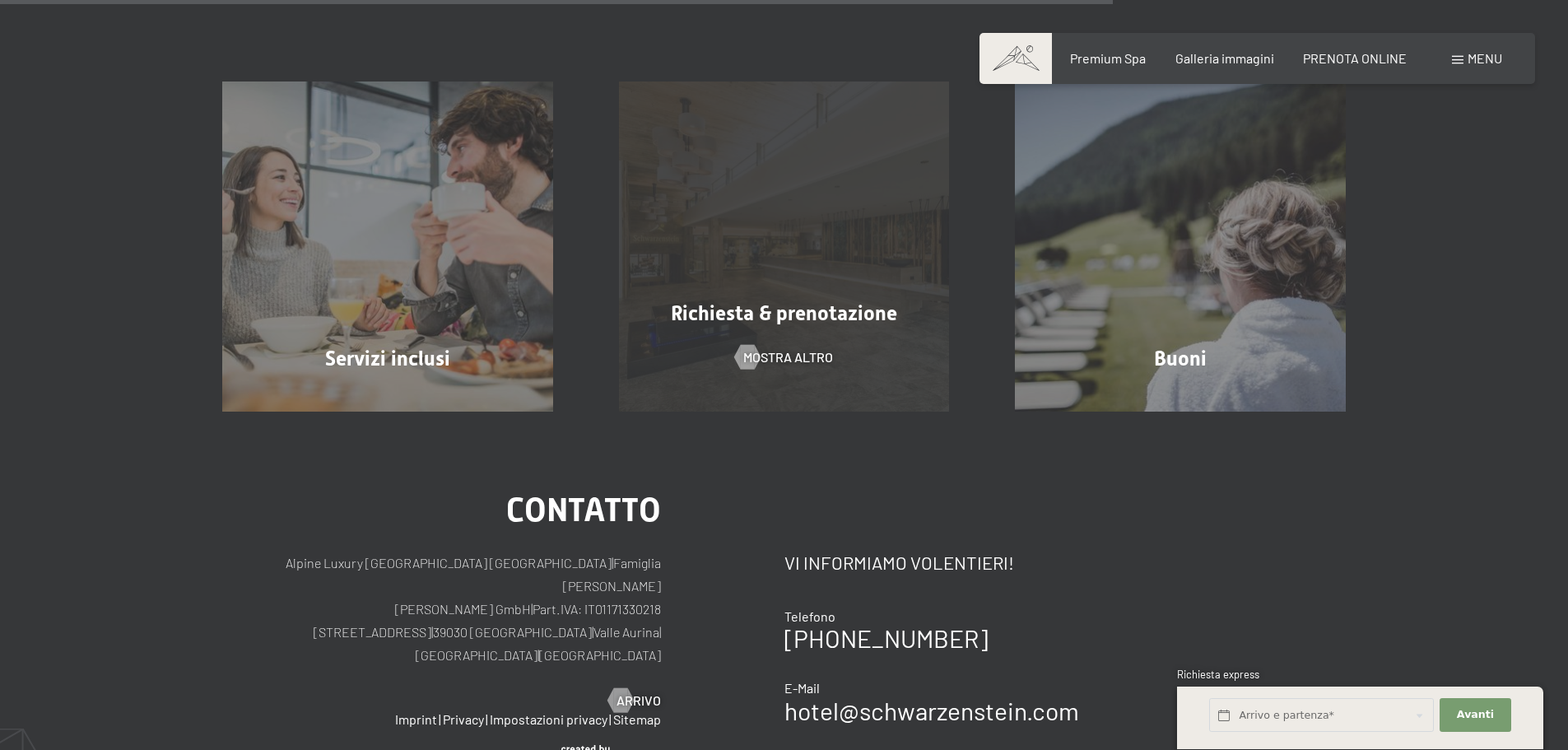
scroll to position [1482, 0]
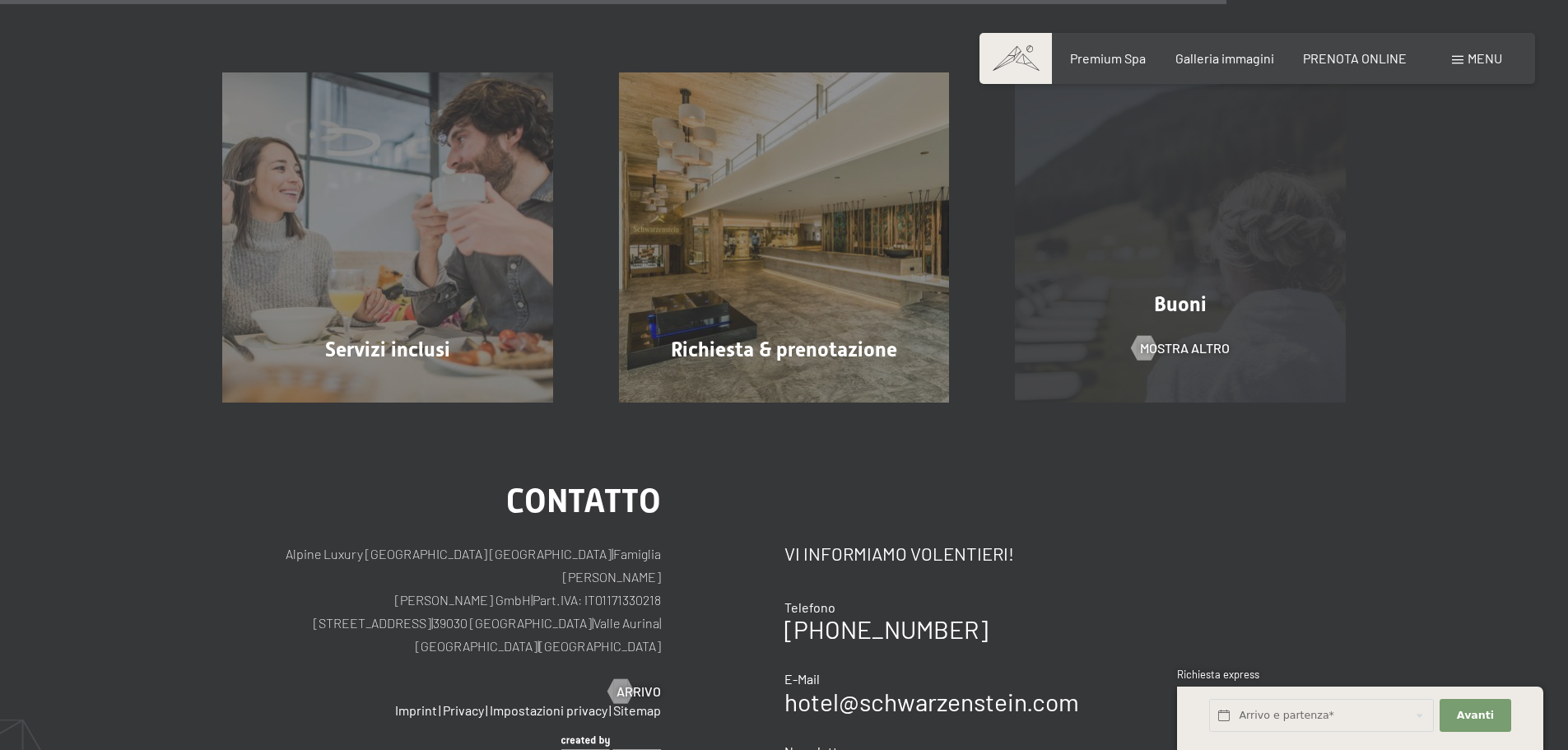
click at [1176, 334] on div "Buoni mostra altro" at bounding box center [1180, 237] width 397 height 331
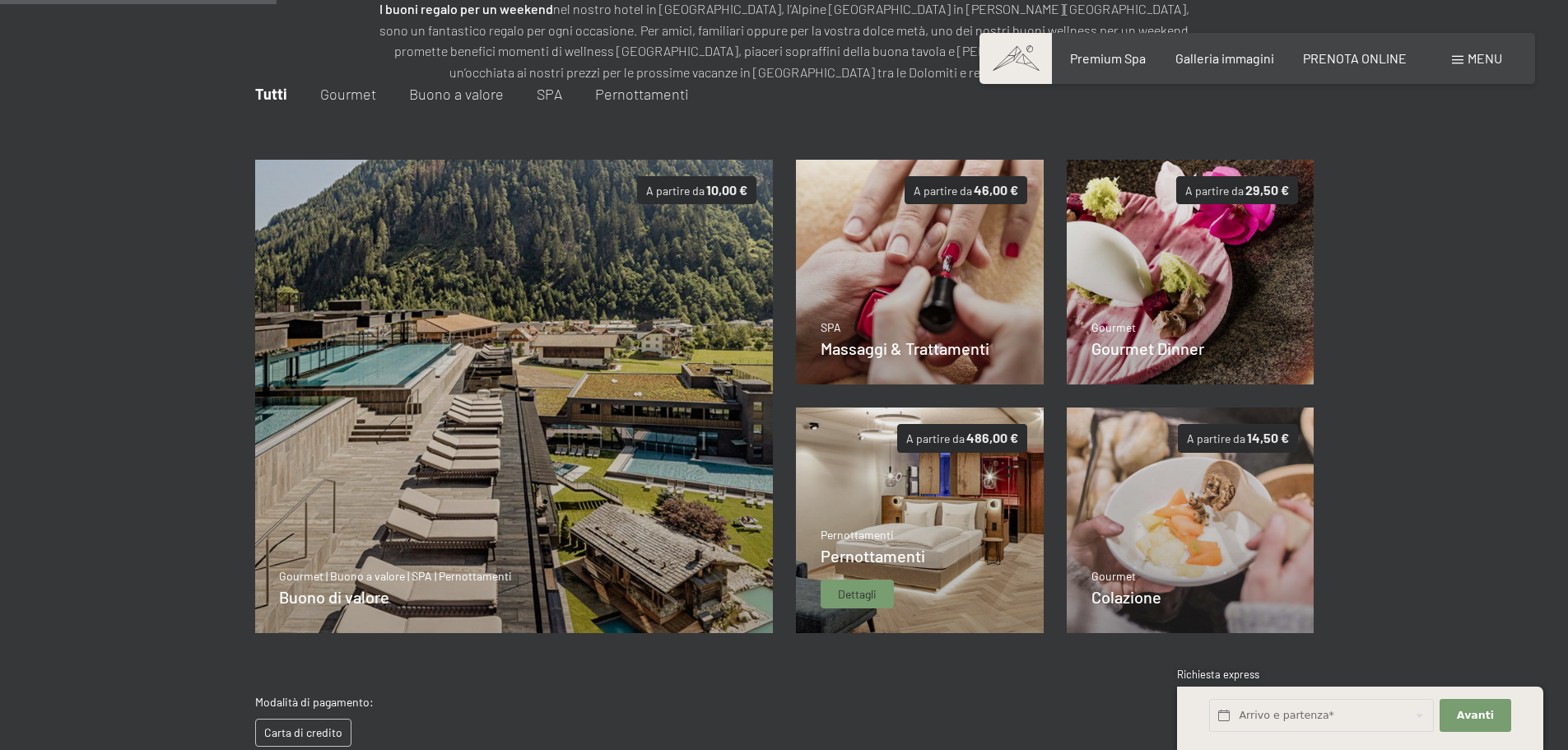
click at [986, 485] on img at bounding box center [920, 520] width 248 height 226
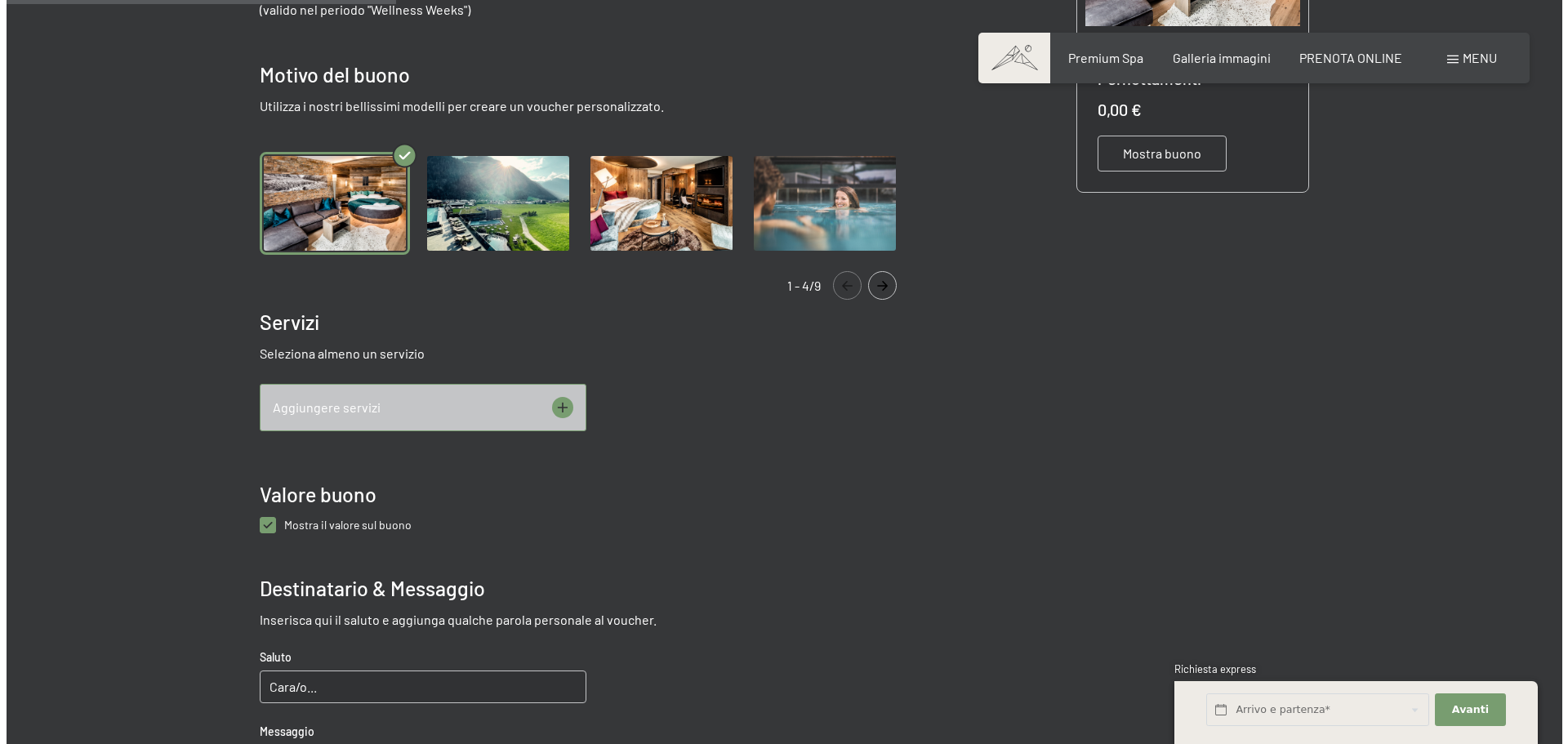
scroll to position [482, 0]
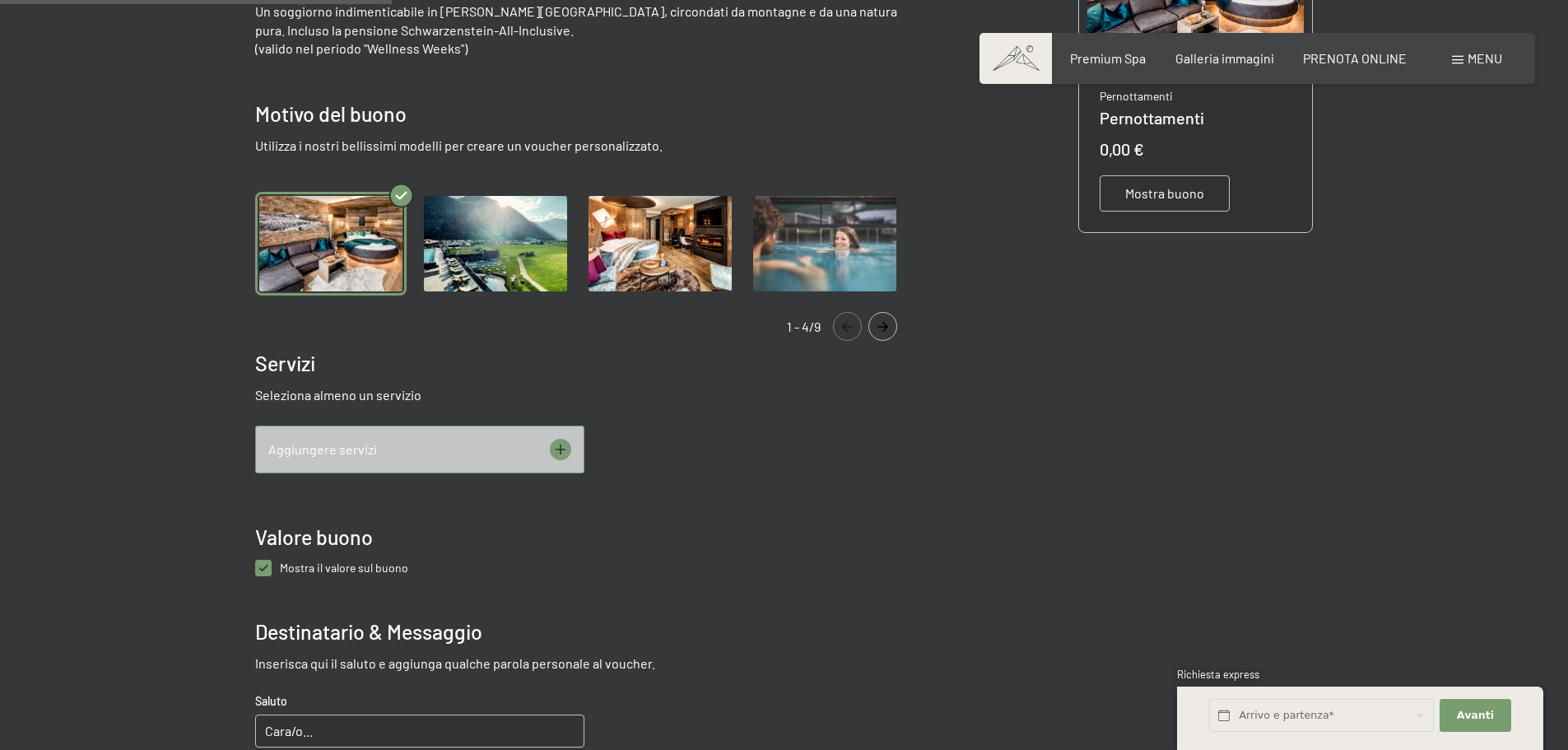
click at [343, 569] on span "Mostra il valore sul buono" at bounding box center [344, 567] width 129 height 14
click at [272, 569] on buono "checkbox" at bounding box center [264, 568] width 16 height 16
checkbox buono "false"
click at [510, 451] on div "Aggiungere servizi" at bounding box center [419, 449] width 329 height 48
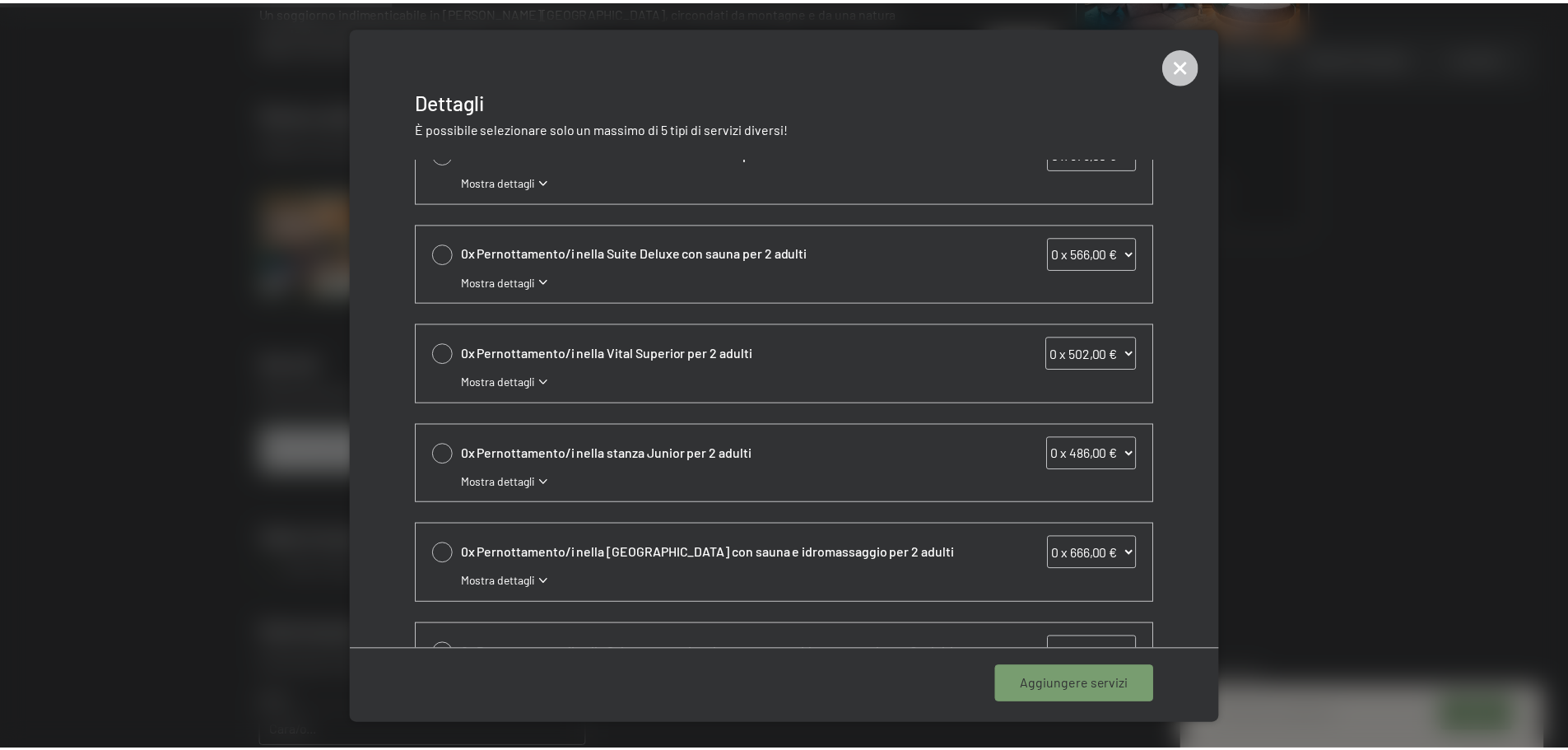
scroll to position [310, 0]
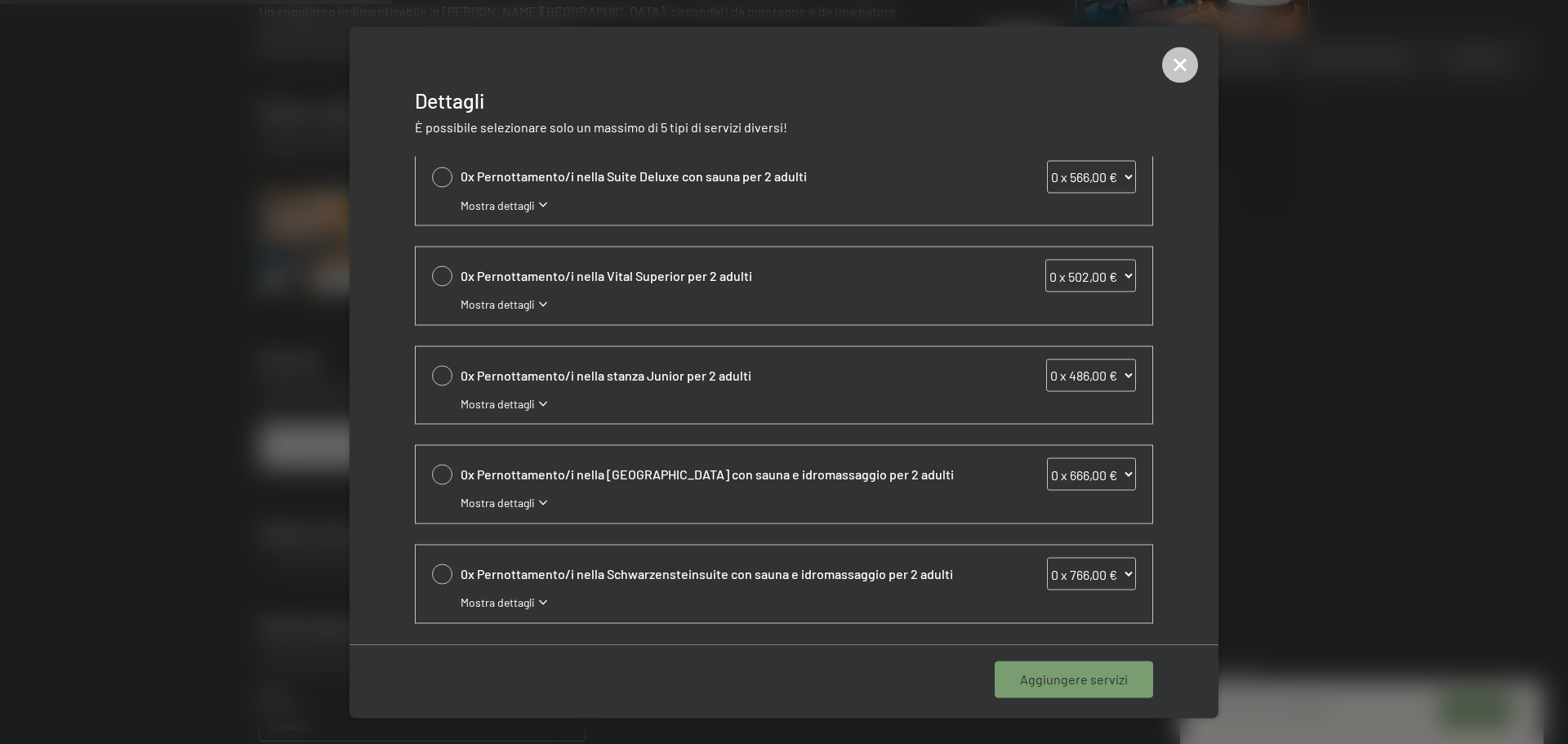
click at [671, 382] on span "0x Pernottamento/i nella stanza Junior per 2 adulti" at bounding box center [713, 375] width 506 height 18
click at [489, 304] on span "Mostra dettagli" at bounding box center [498, 305] width 75 height 16
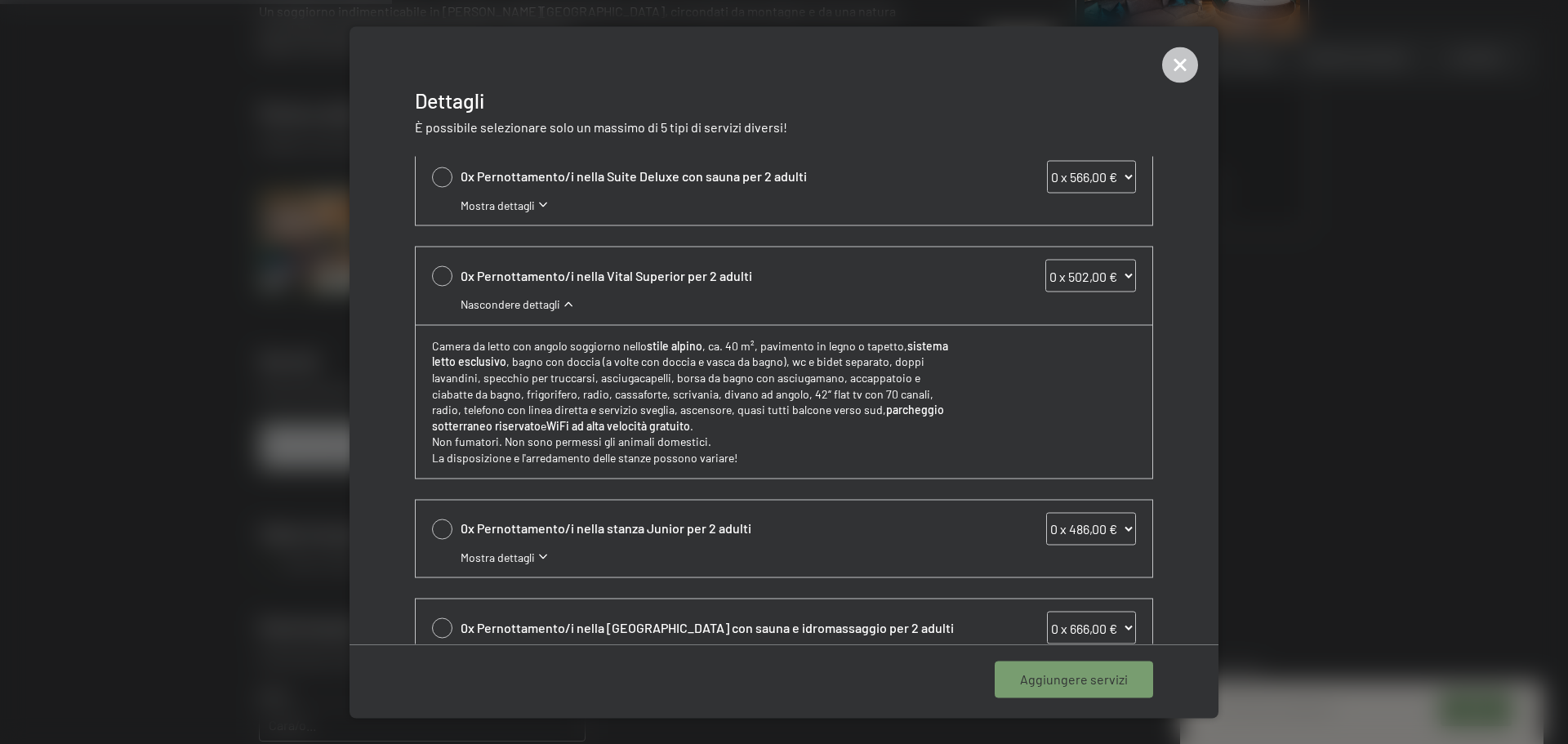
click at [445, 269] on div at bounding box center [442, 276] width 21 height 21
select select "1"
click at [1102, 670] on span "Aggiungere 1 servizio" at bounding box center [1067, 679] width 122 height 18
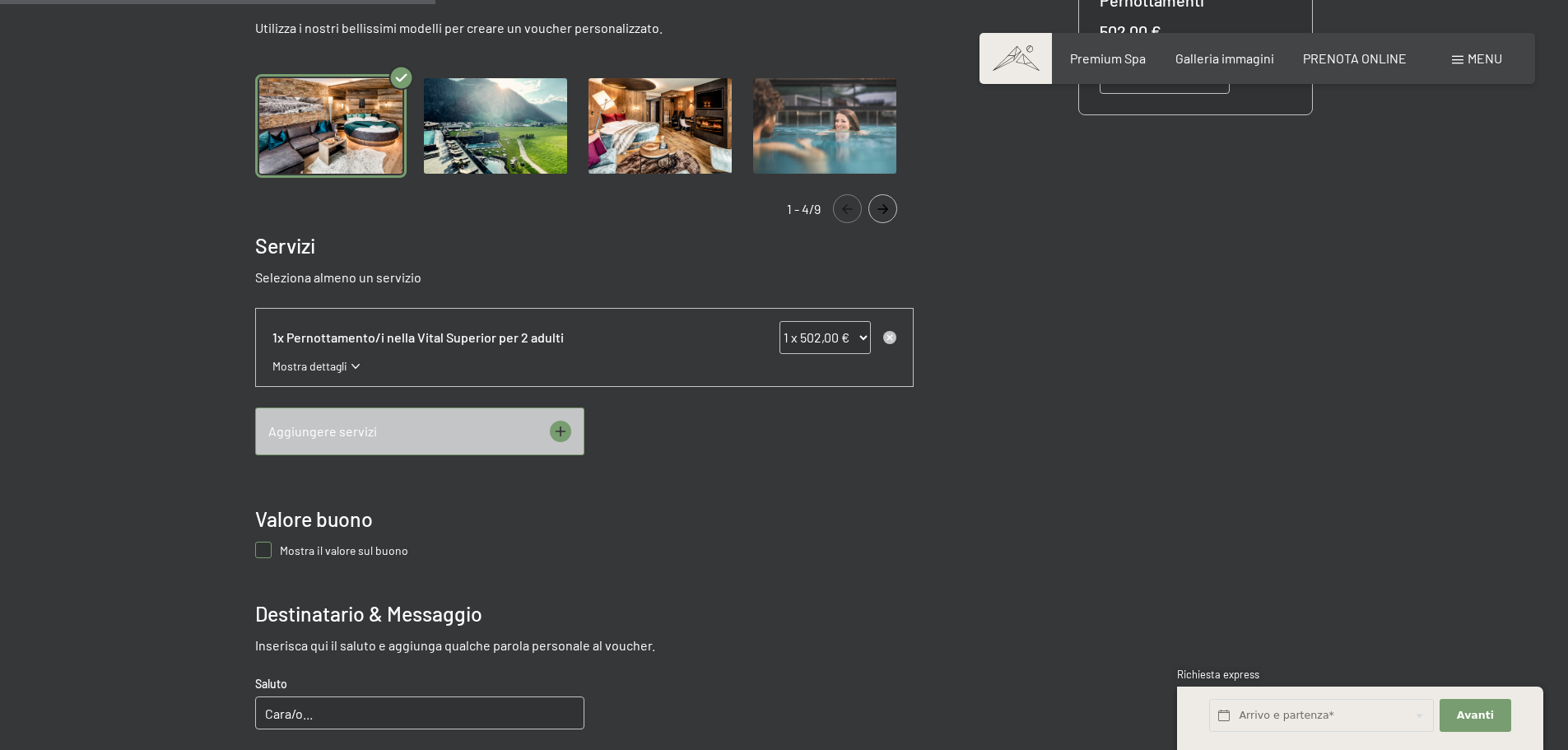
scroll to position [568, 0]
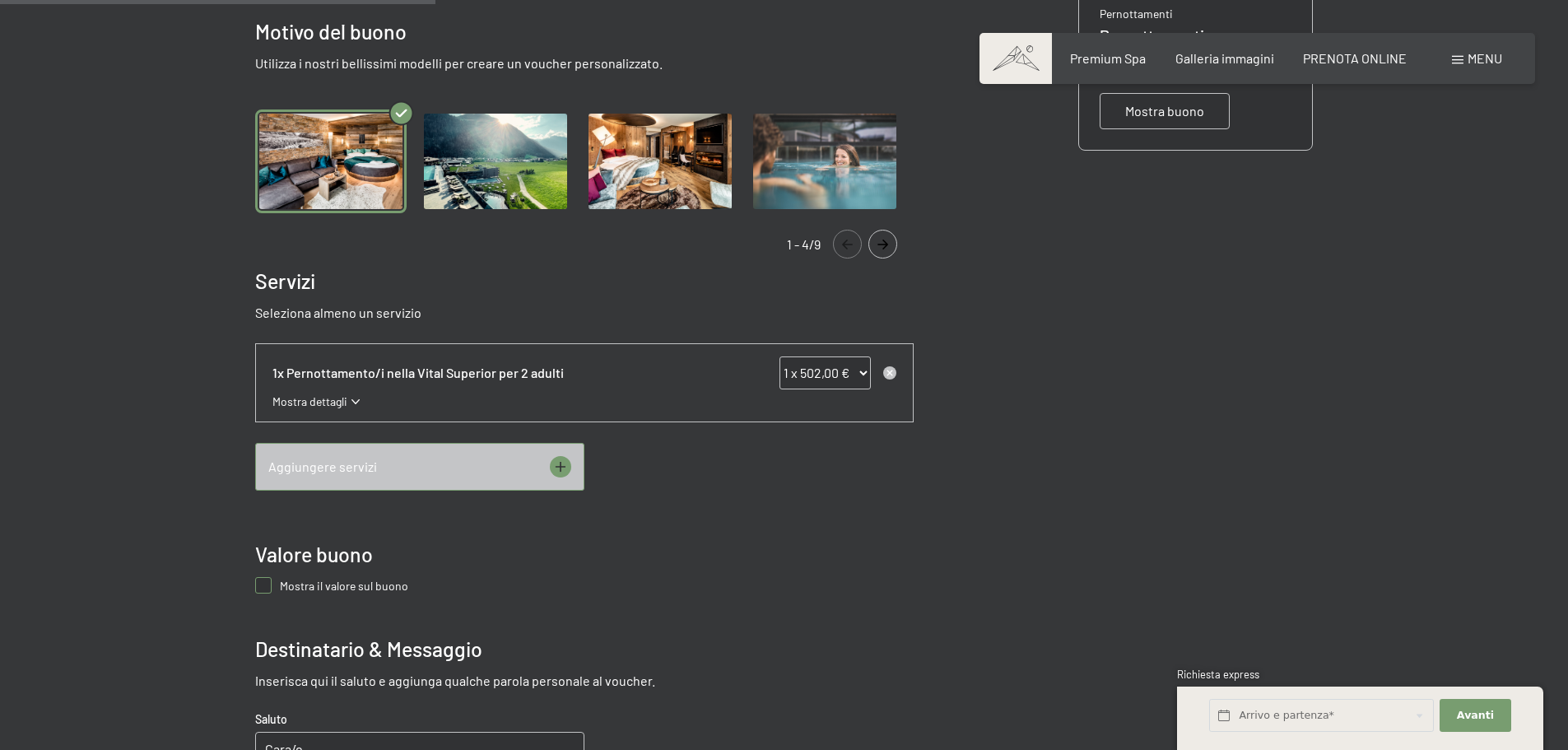
click at [886, 237] on button "Navigate to next slide" at bounding box center [883, 245] width 29 height 29
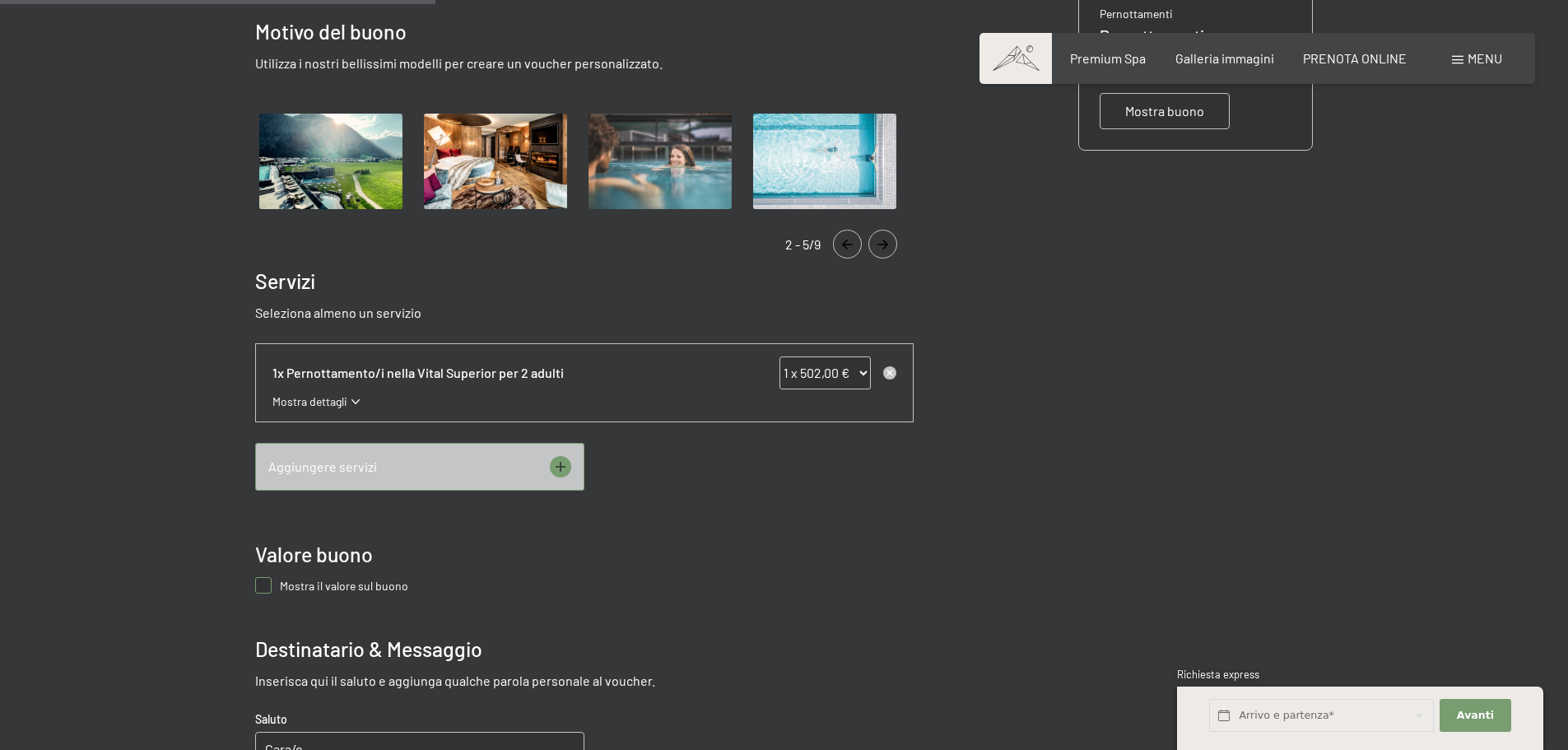
click at [886, 237] on button "Navigate to next slide" at bounding box center [883, 245] width 29 height 29
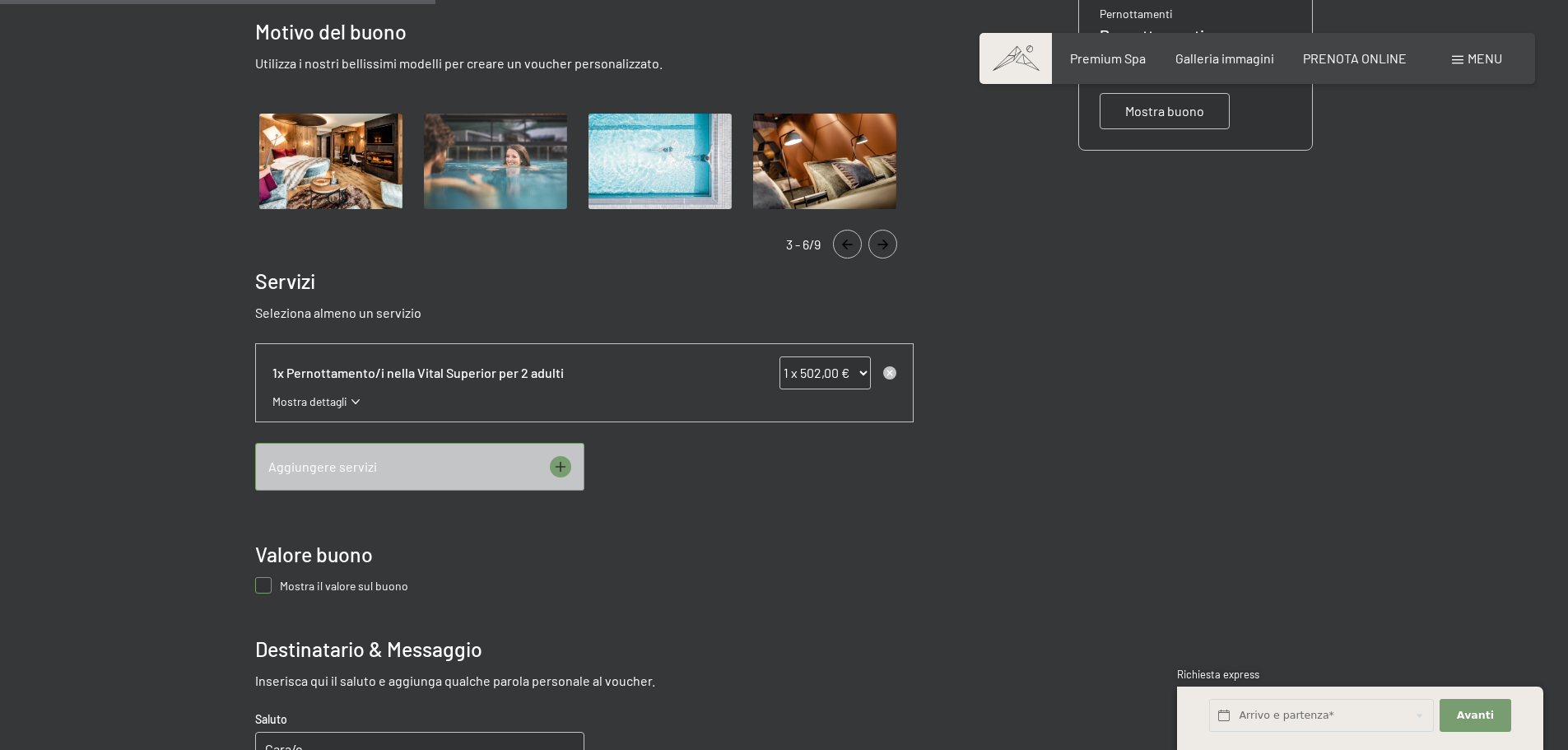
click at [887, 237] on button "Navigate to next slide" at bounding box center [883, 245] width 29 height 29
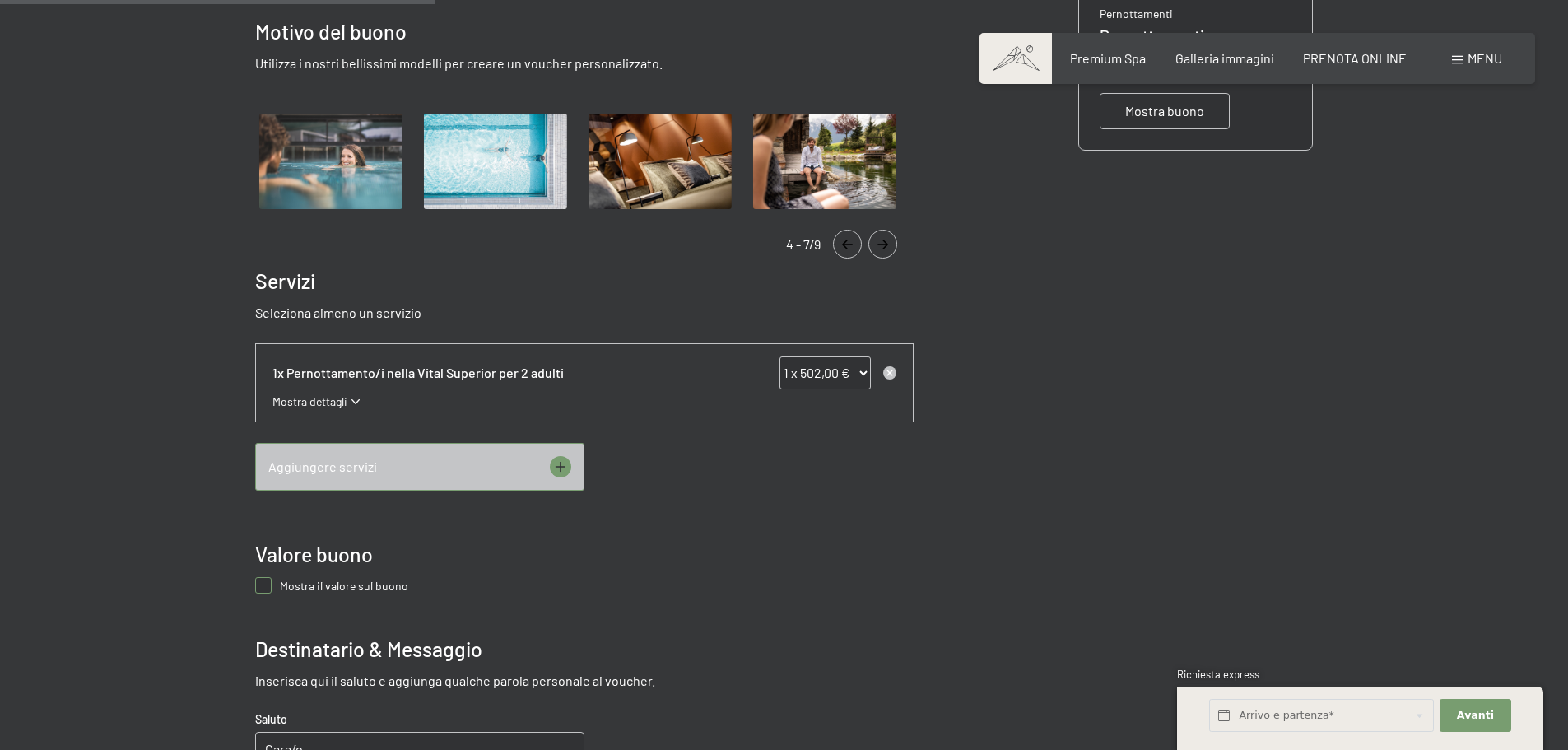
click at [887, 237] on button "Navigate to next slide" at bounding box center [883, 245] width 29 height 29
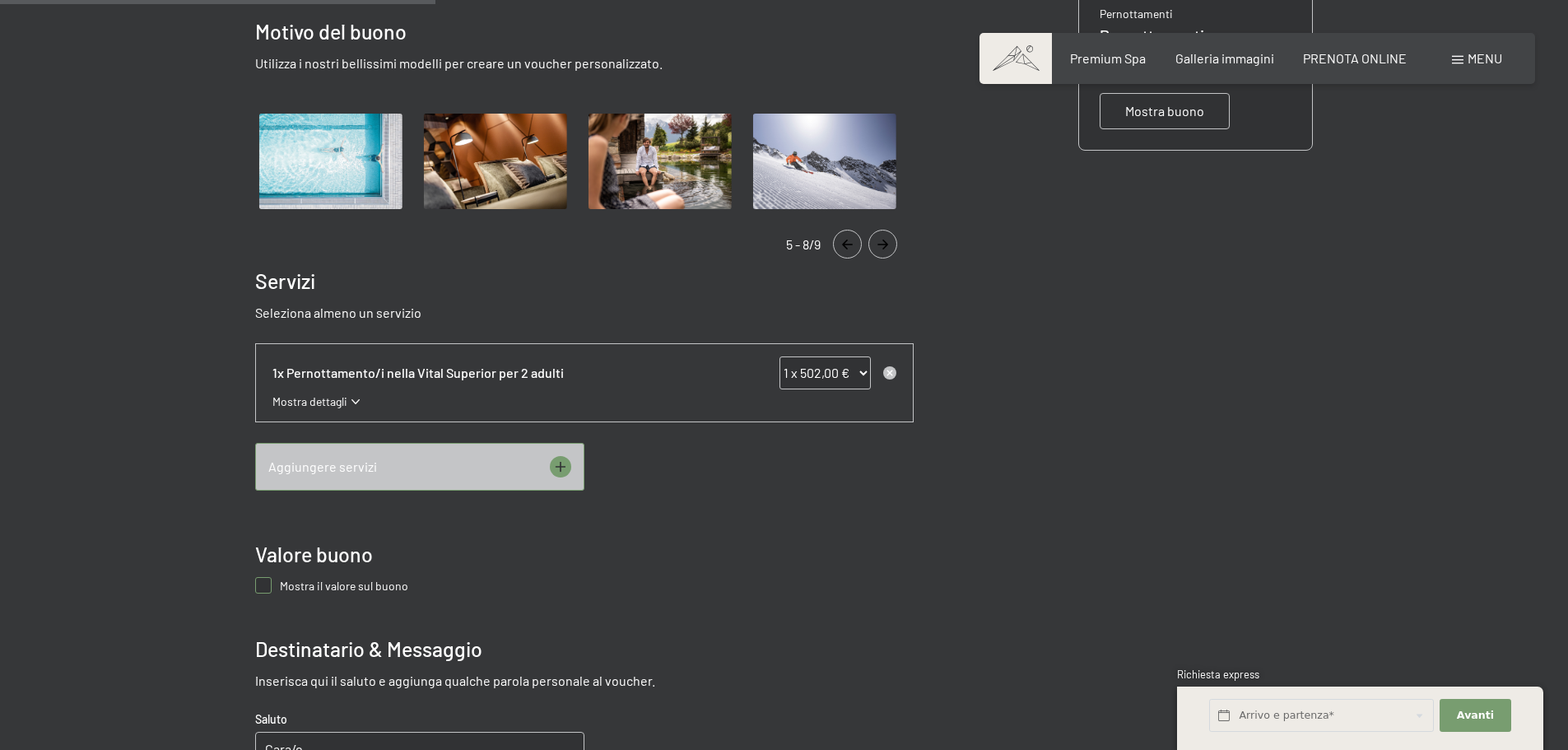
click at [888, 239] on icon "Navigate to next slide" at bounding box center [883, 244] width 27 height 10
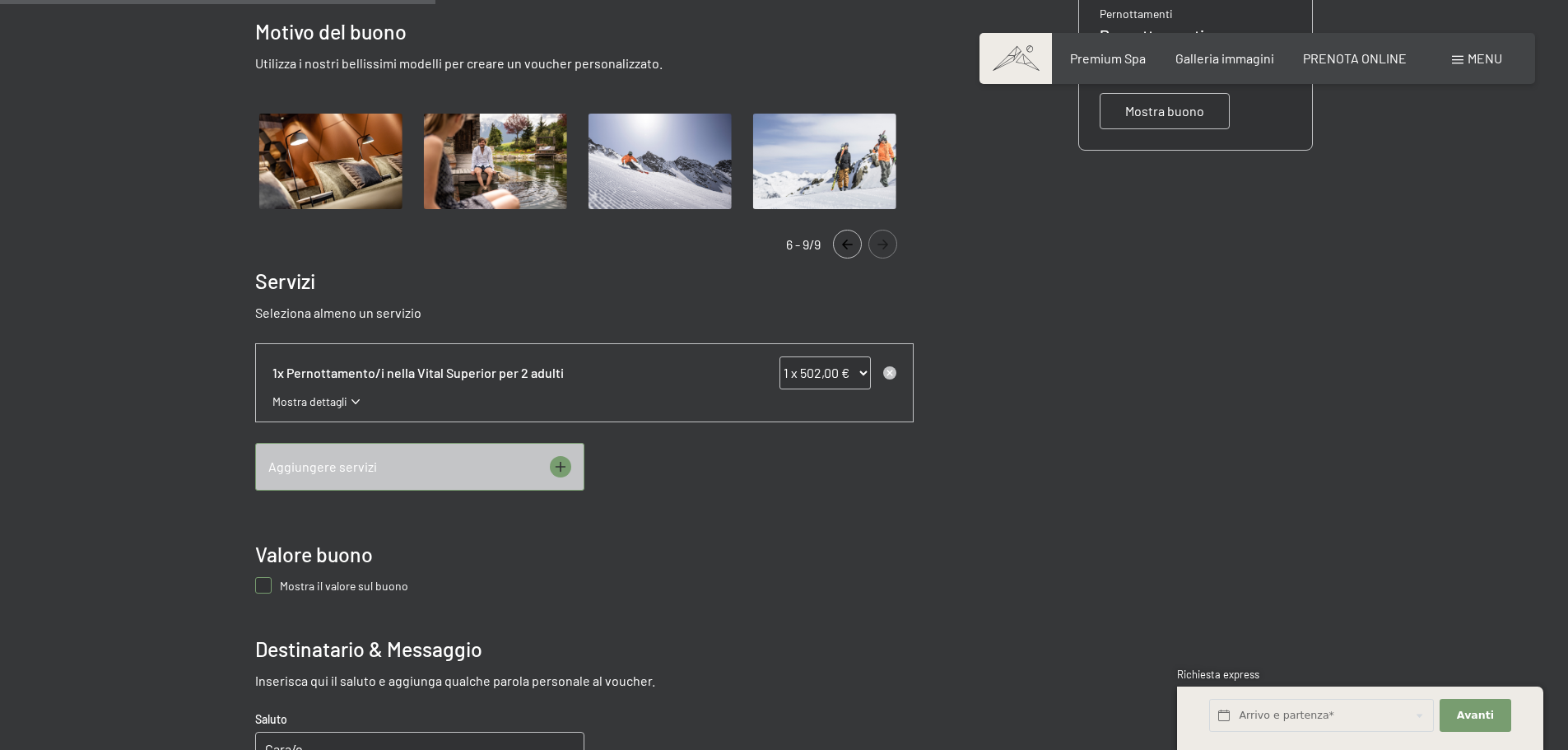
click at [888, 239] on icon "Navigate to next slide" at bounding box center [883, 244] width 27 height 10
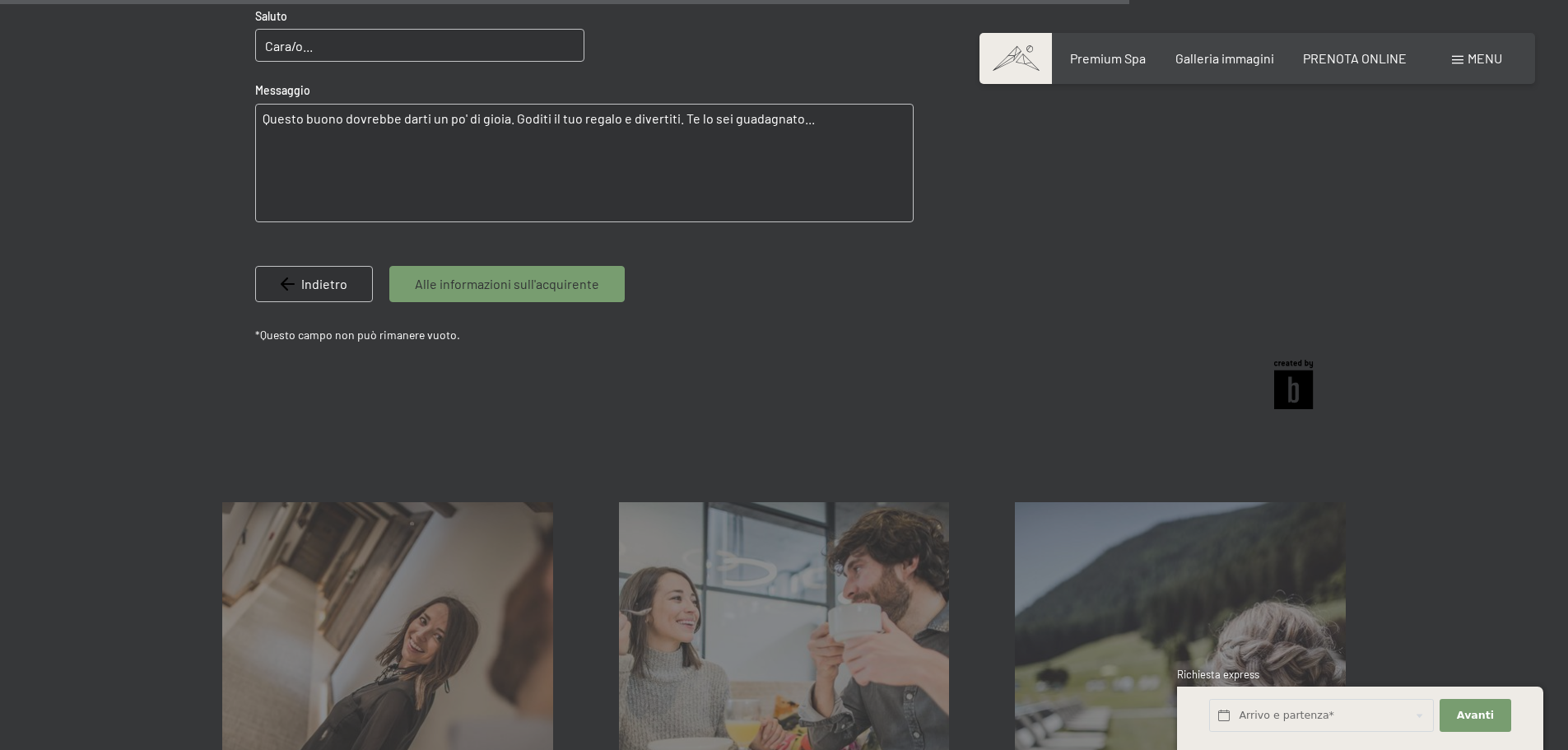
scroll to position [1474, 0]
